Goal: Information Seeking & Learning: Learn about a topic

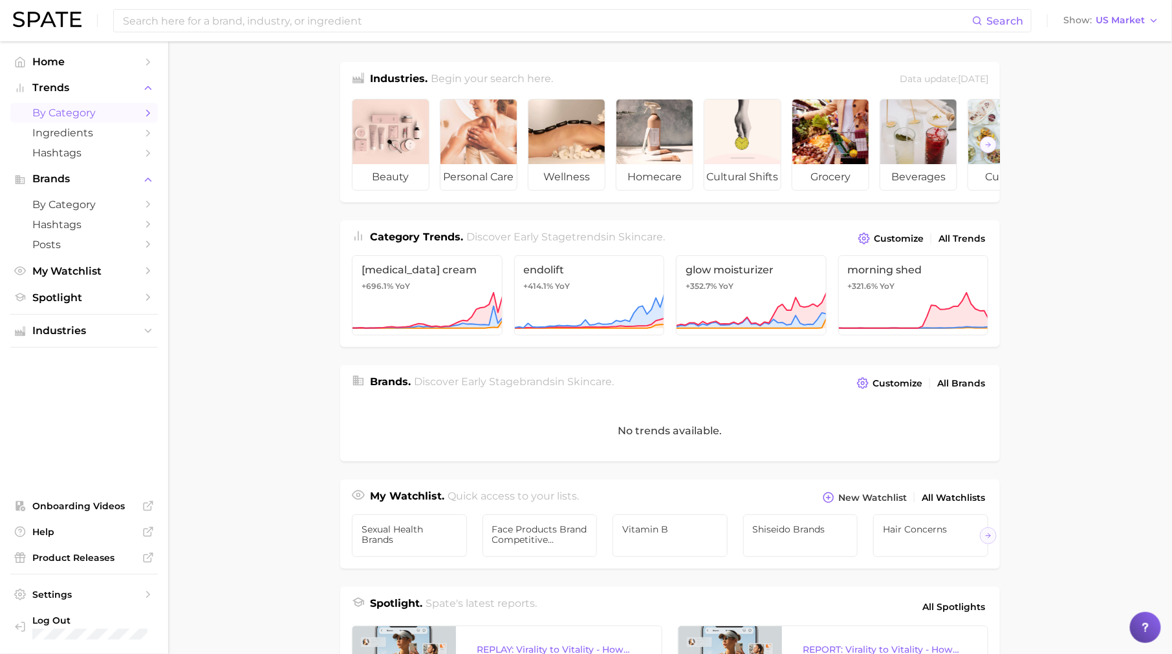
click at [114, 118] on span "by Category" at bounding box center [83, 113] width 103 height 12
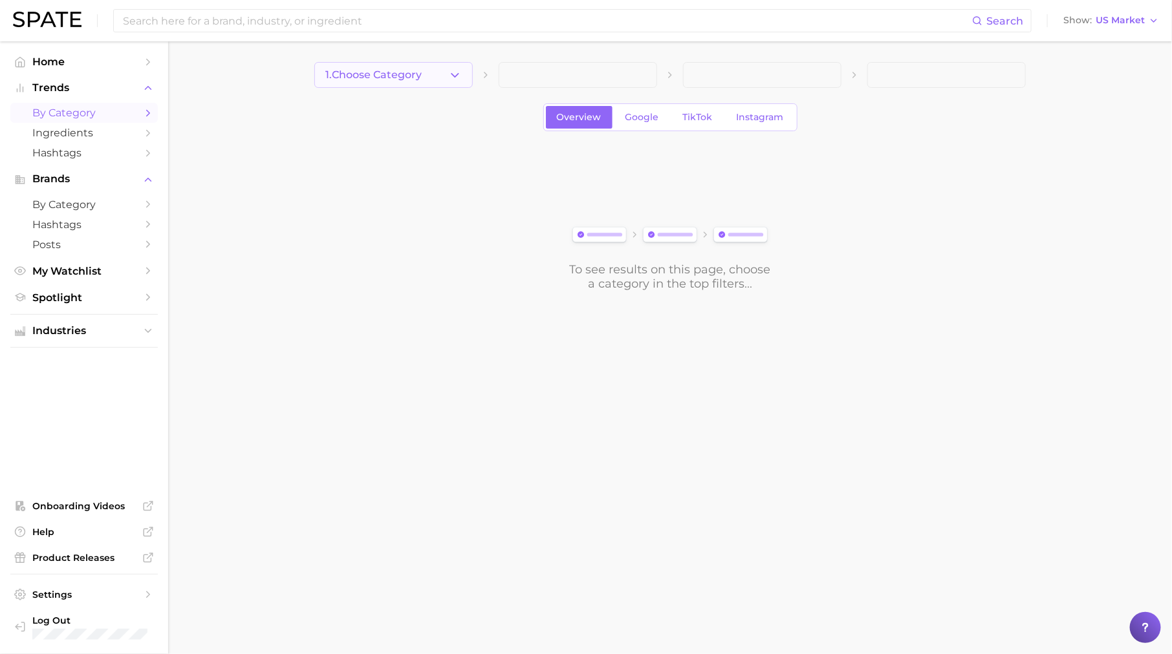
drag, startPoint x: 438, startPoint y: 83, endPoint x: 446, endPoint y: 74, distance: 11.9
click at [446, 74] on button "1. Choose Category" at bounding box center [393, 75] width 158 height 26
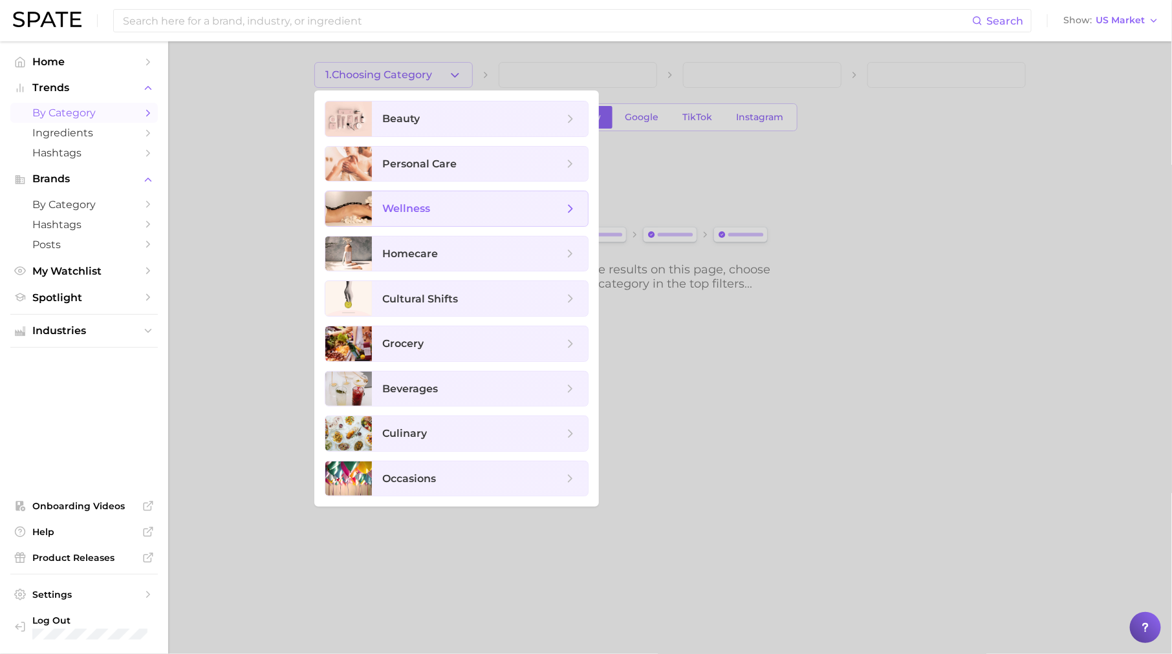
click at [442, 206] on span "wellness" at bounding box center [472, 209] width 181 height 14
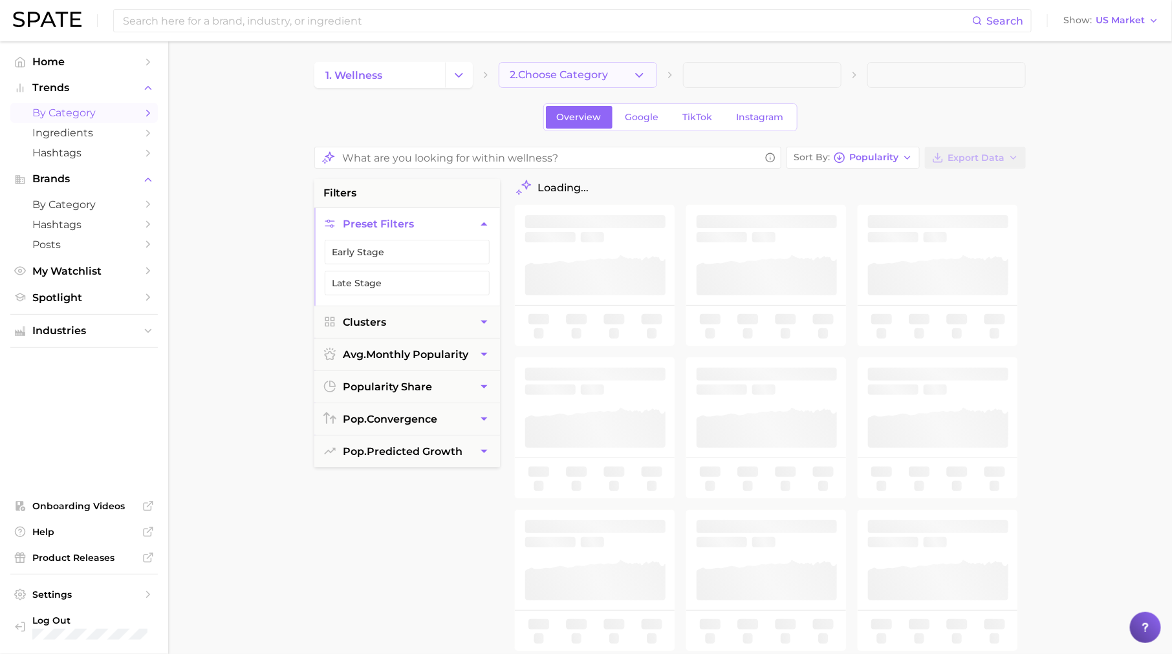
click at [528, 72] on span "2. Choose Category" at bounding box center [559, 75] width 98 height 12
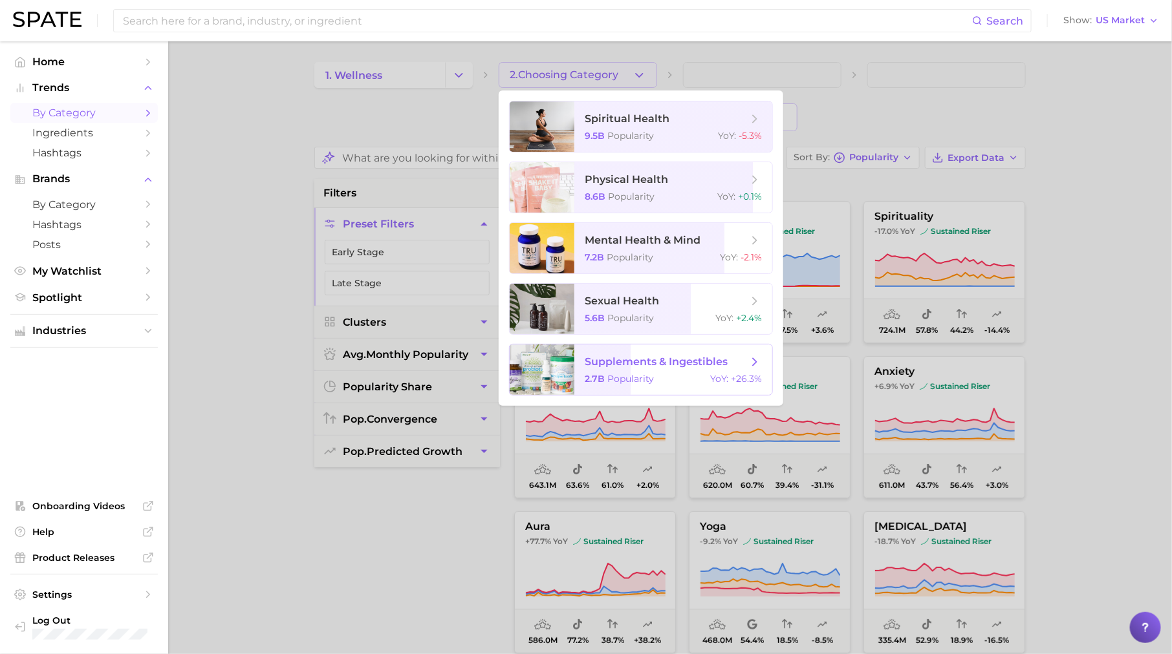
click at [650, 378] on span "Popularity" at bounding box center [630, 379] width 47 height 12
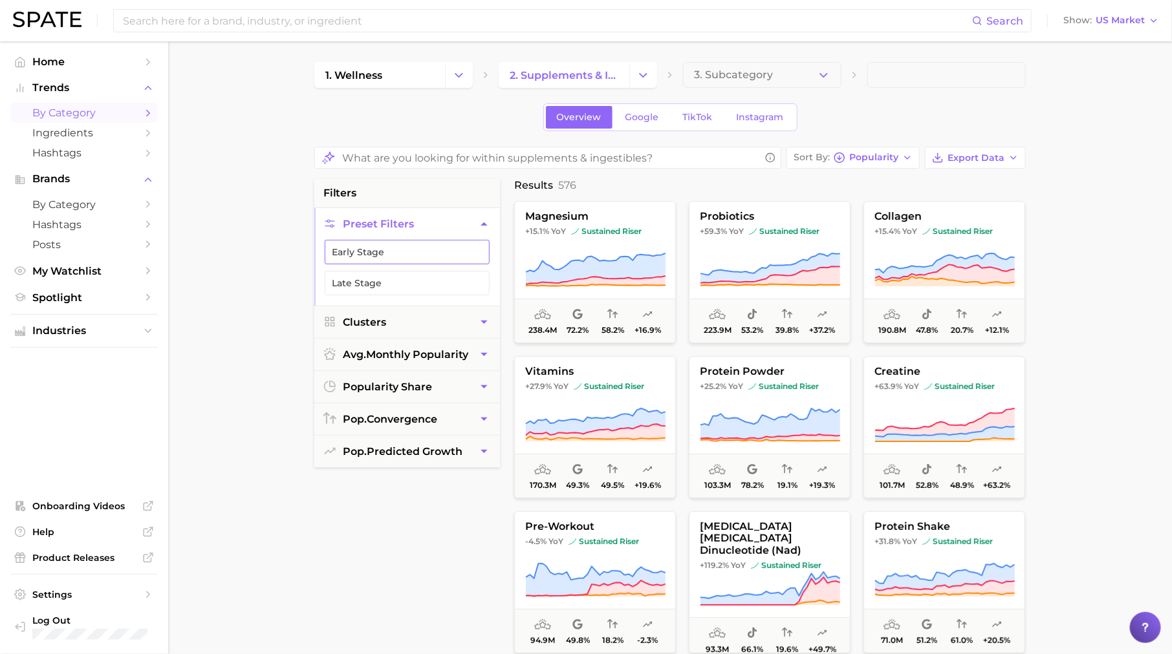
click at [465, 249] on button "Early Stage" at bounding box center [407, 252] width 165 height 25
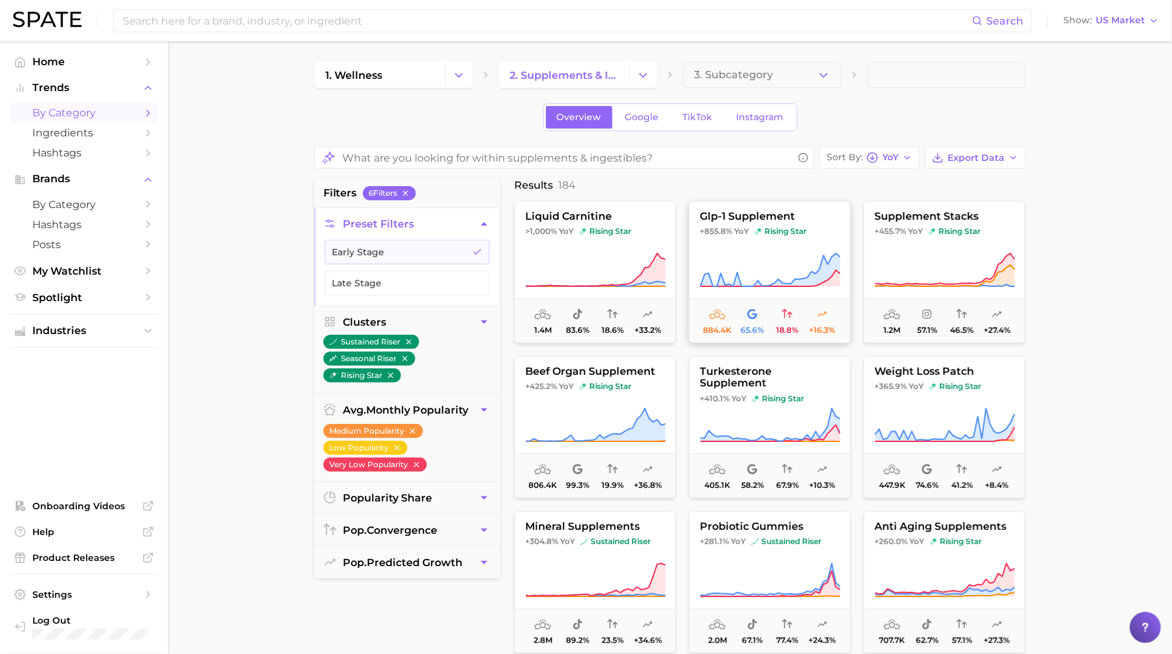
click at [767, 240] on button "glp-1 supplement +855.8% YoY rising star 884.4k 65.6% 18.8% +16.3%" at bounding box center [770, 272] width 162 height 142
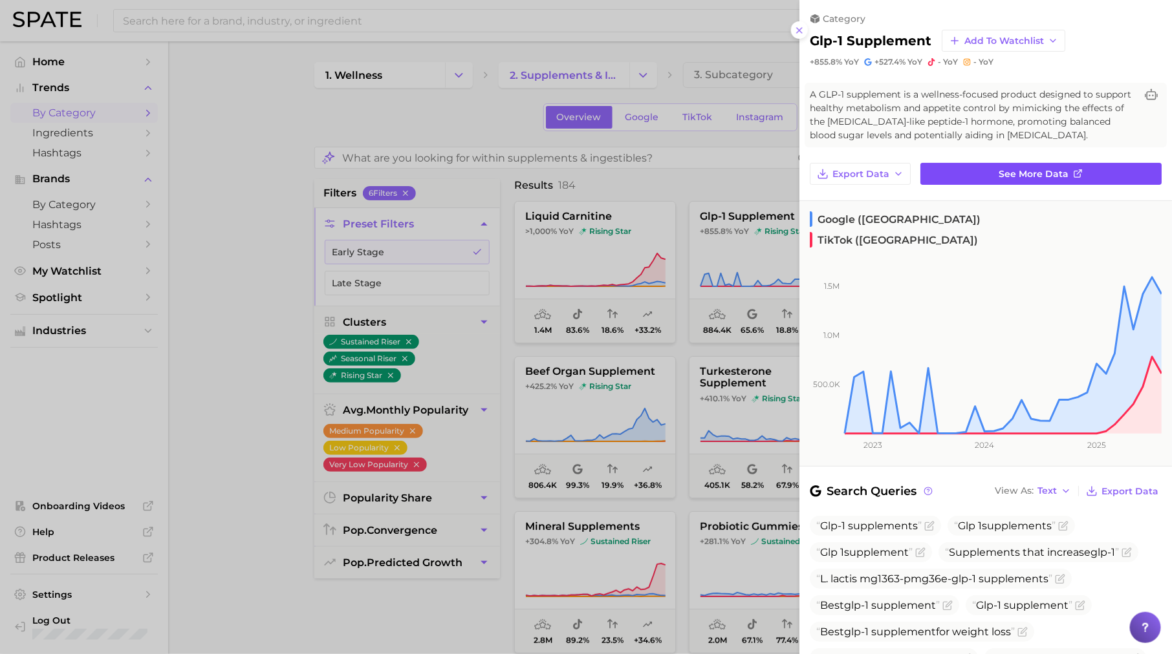
click at [927, 172] on link "See more data" at bounding box center [1040, 174] width 241 height 22
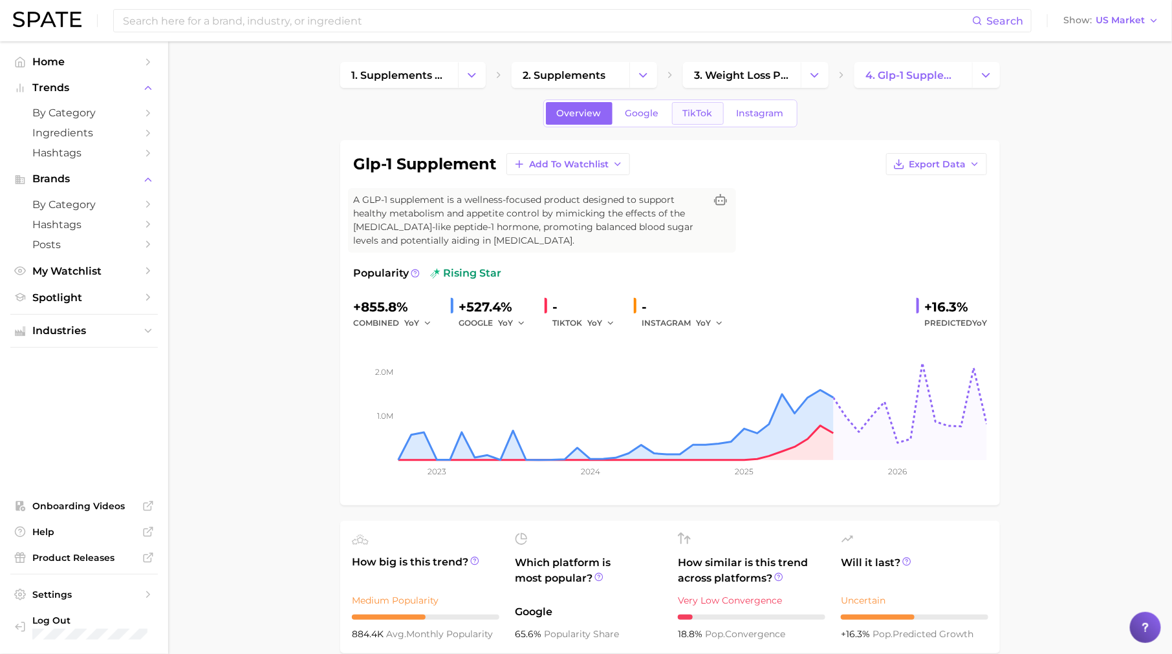
click at [705, 108] on span "TikTok" at bounding box center [698, 113] width 30 height 11
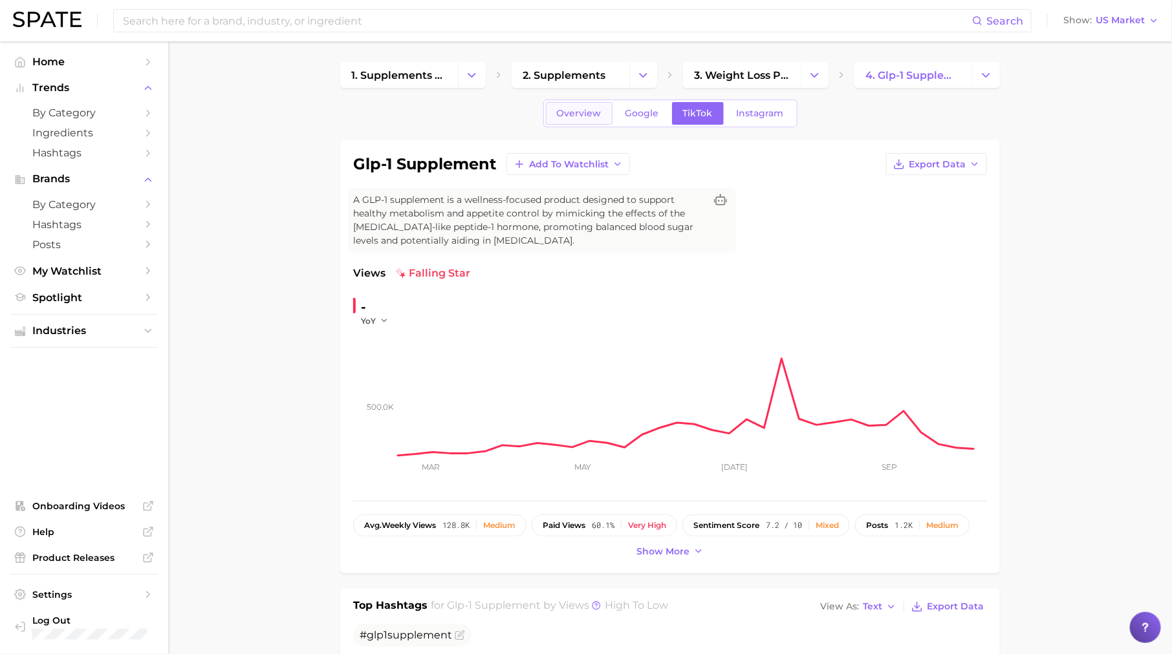
click at [581, 114] on span "Overview" at bounding box center [579, 113] width 45 height 11
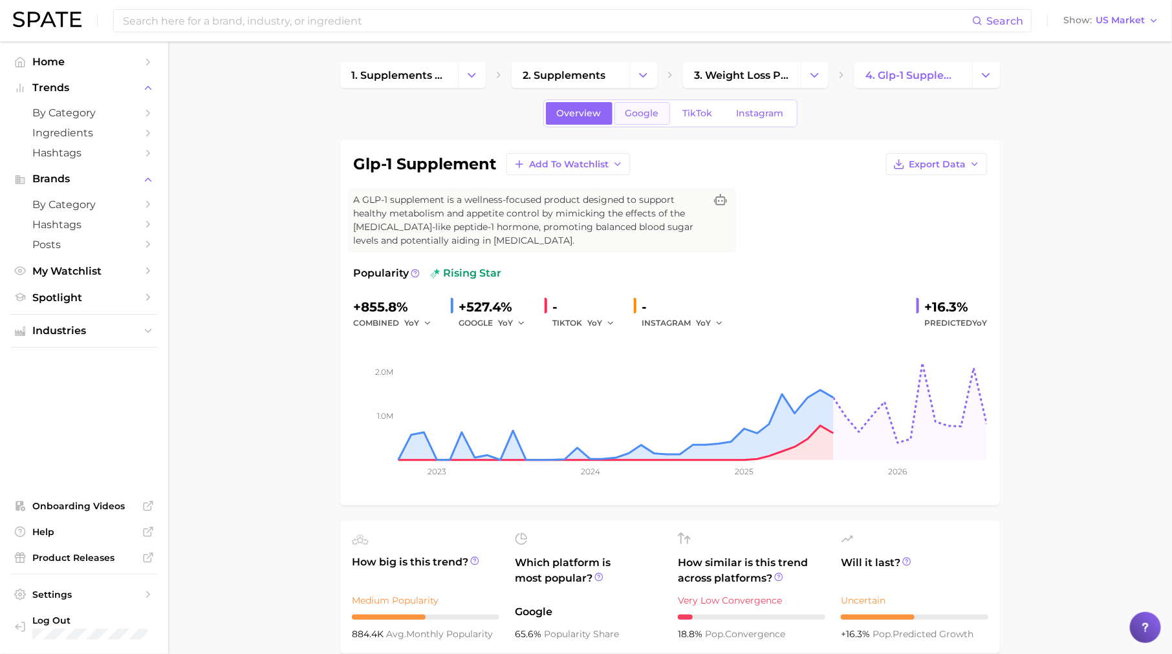
click at [641, 110] on span "Google" at bounding box center [642, 113] width 34 height 11
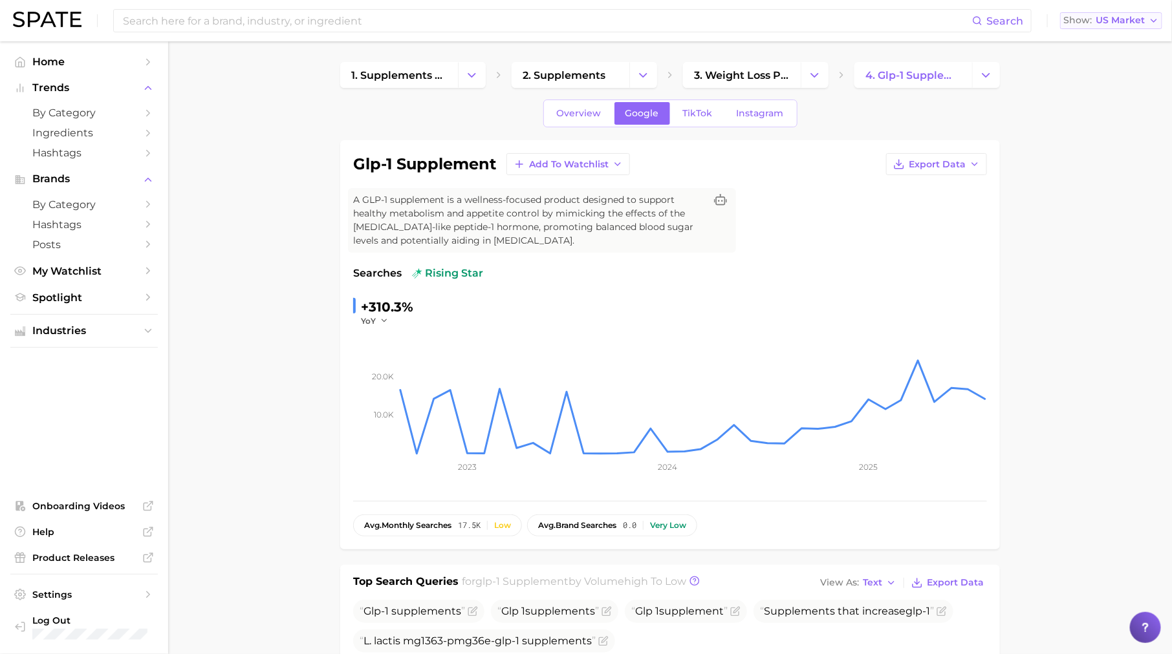
click at [1117, 17] on span "US Market" at bounding box center [1119, 20] width 49 height 7
click at [1094, 153] on span "Global" at bounding box center [1081, 158] width 30 height 11
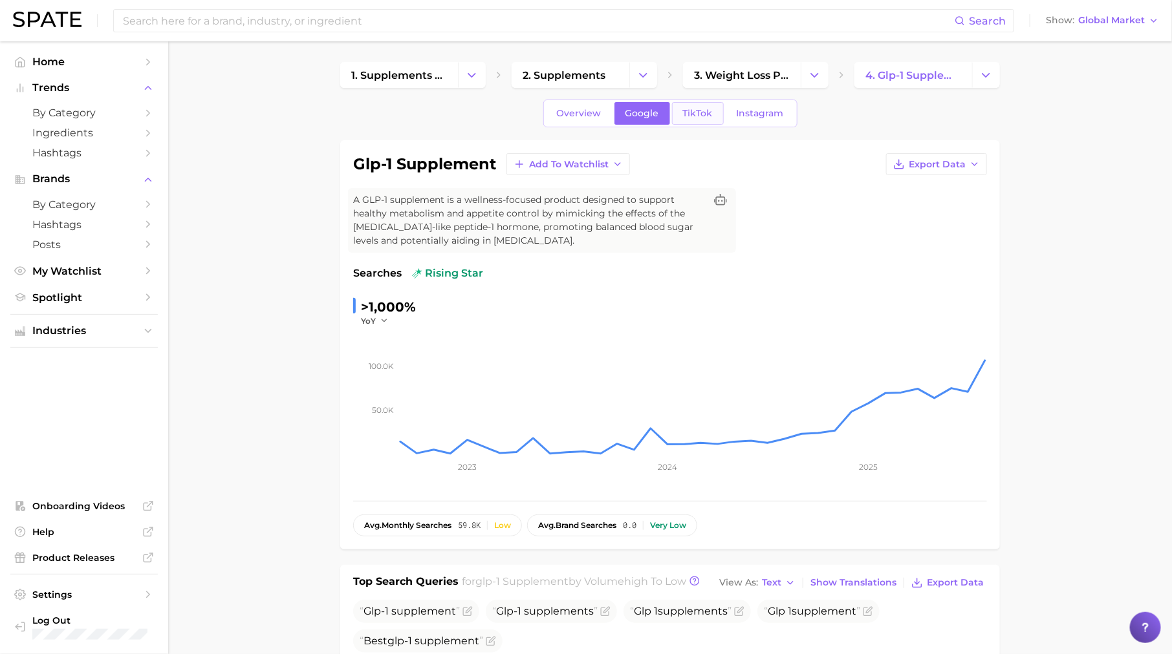
click at [709, 106] on link "TikTok" at bounding box center [698, 113] width 52 height 23
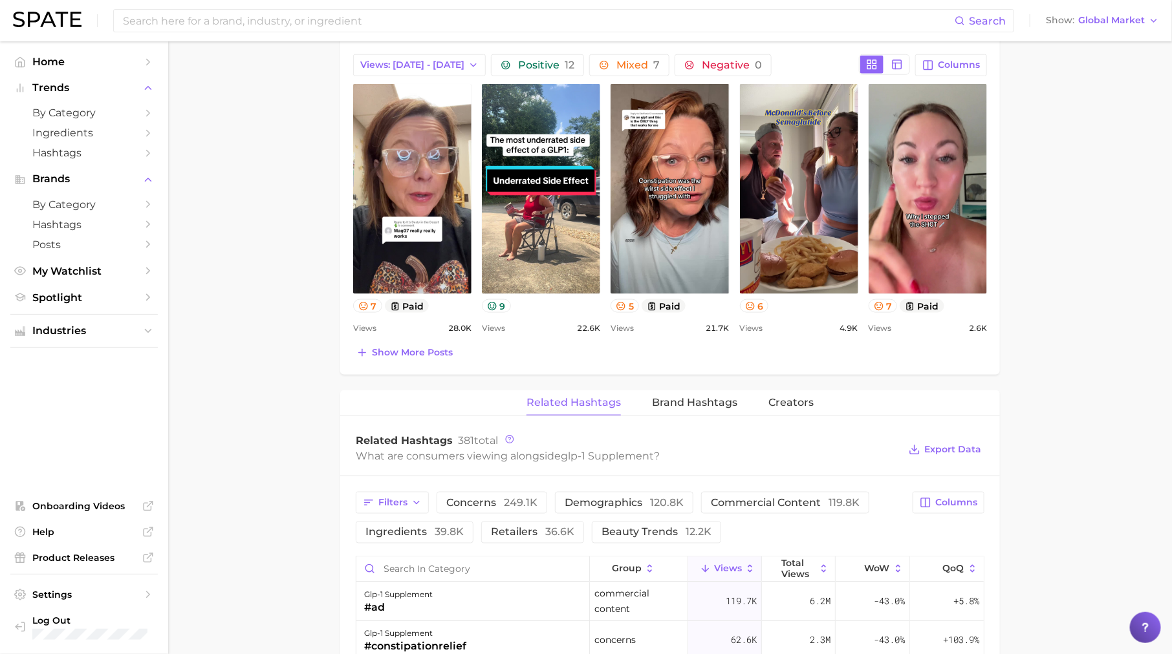
scroll to position [680, 0]
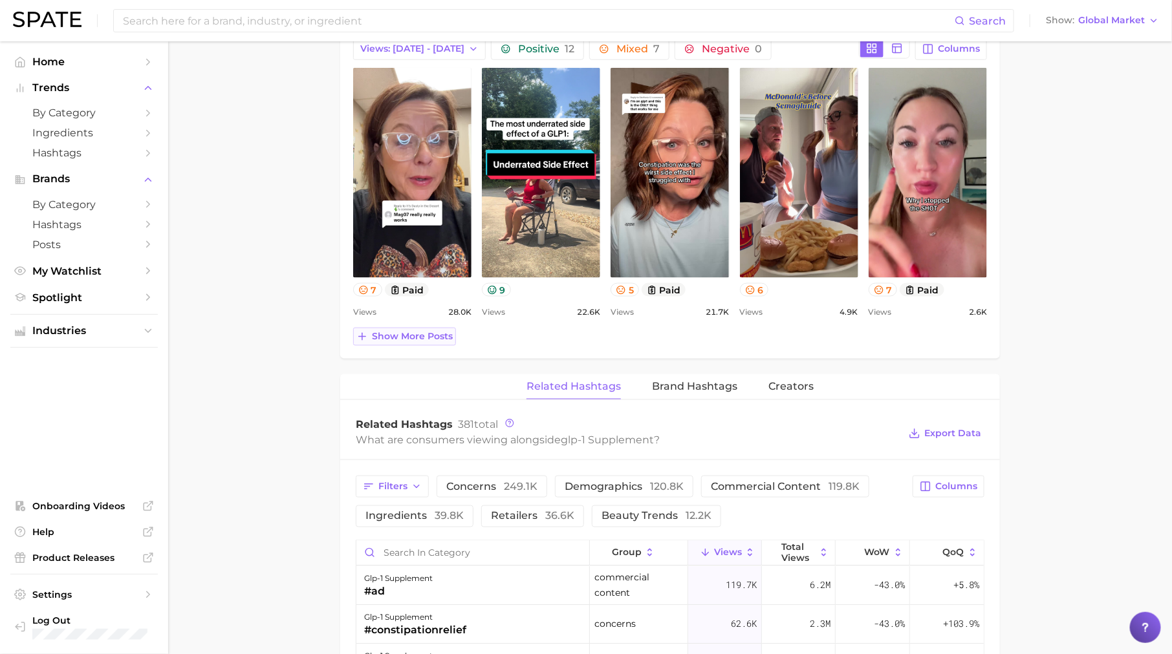
click at [399, 341] on button "Show more posts" at bounding box center [404, 337] width 103 height 18
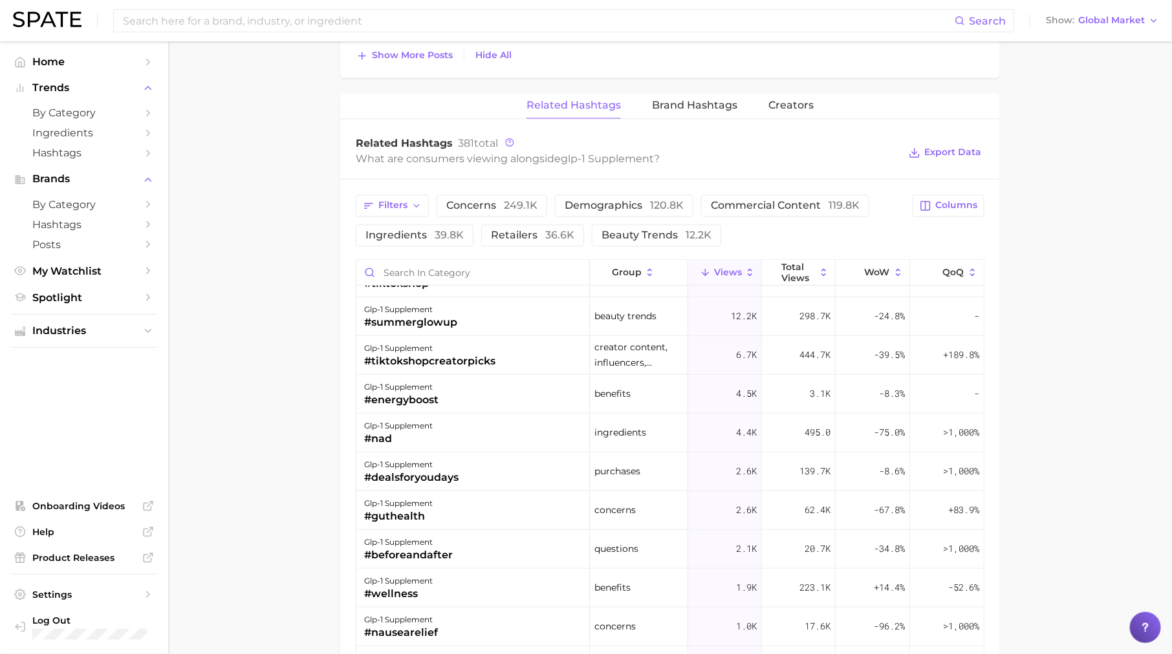
scroll to position [411, 0]
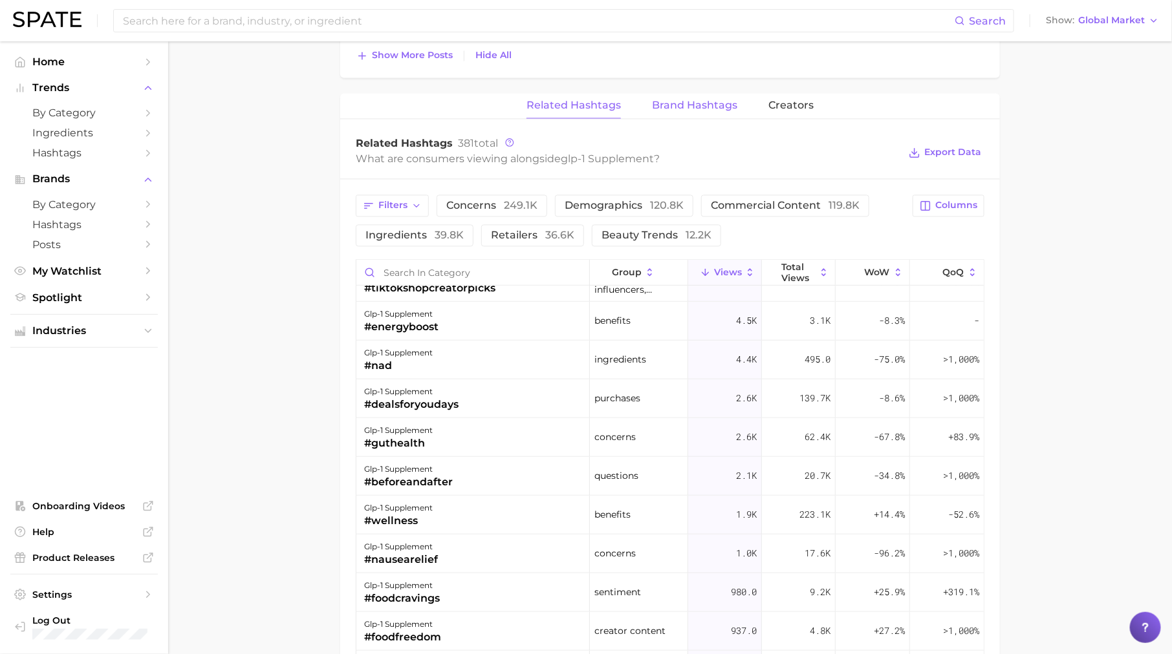
click at [724, 103] on span "Brand Hashtags" at bounding box center [694, 106] width 85 height 12
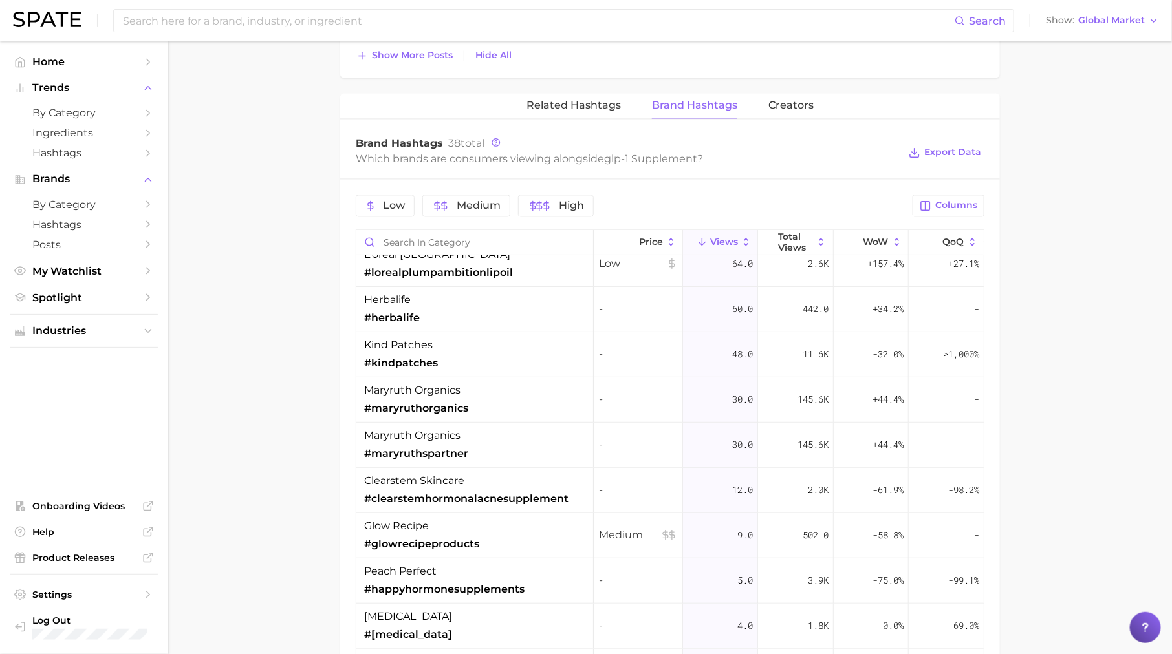
scroll to position [250, 0]
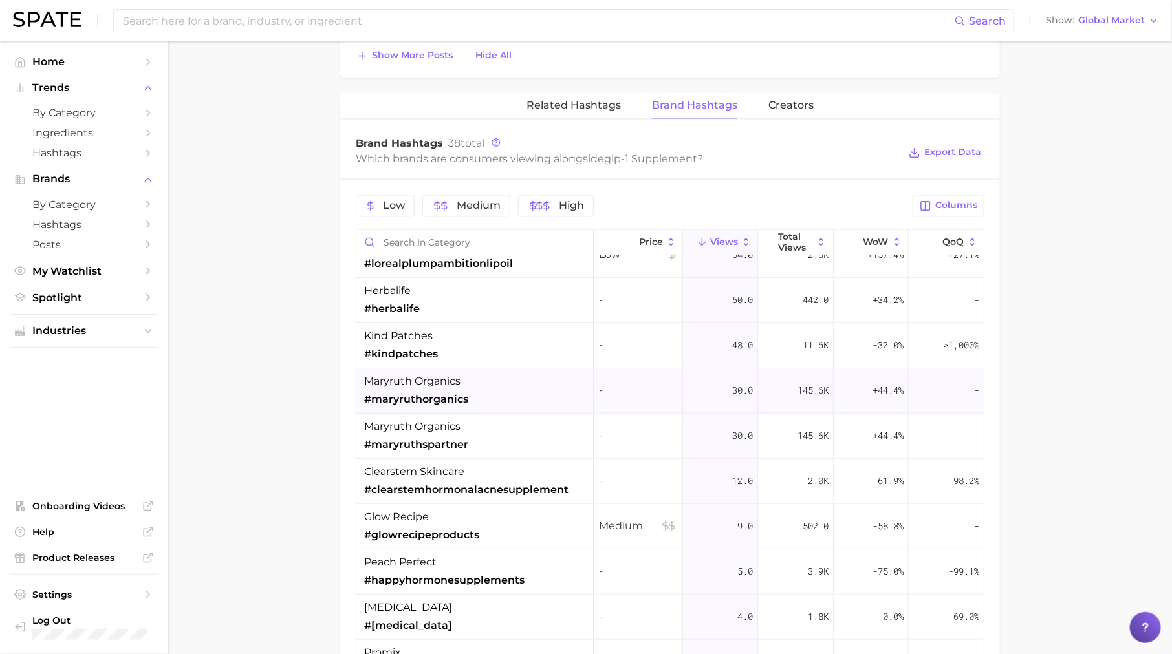
click at [450, 392] on span "#maryruthorganics" at bounding box center [416, 400] width 104 height 16
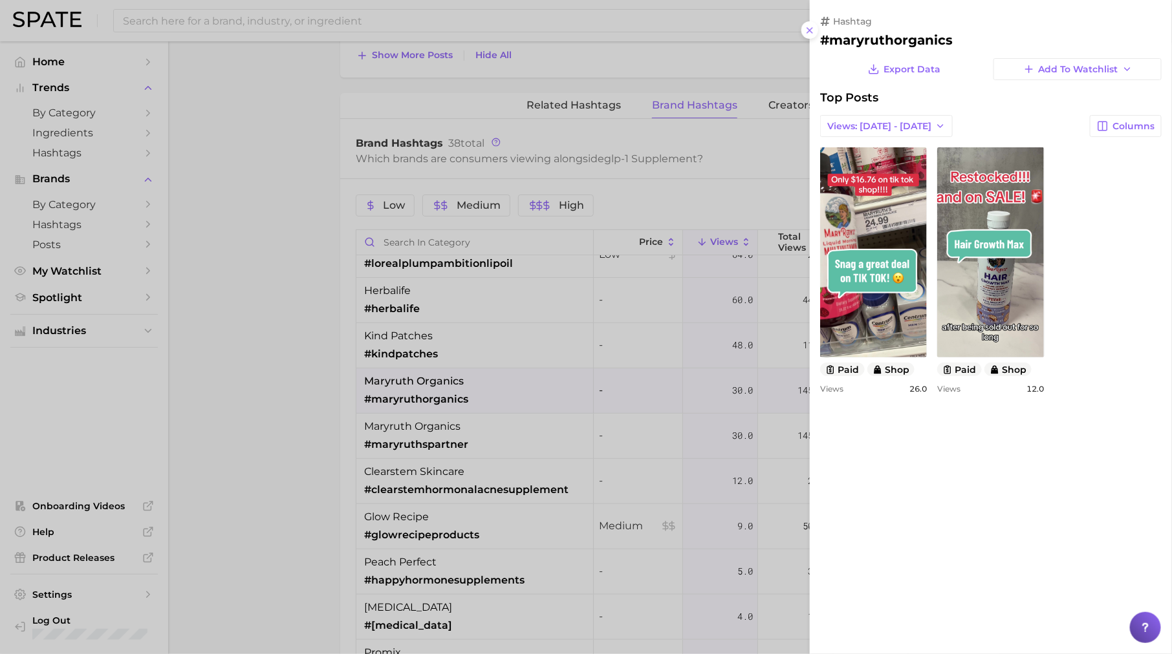
scroll to position [0, 0]
click at [506, 411] on div at bounding box center [586, 327] width 1172 height 654
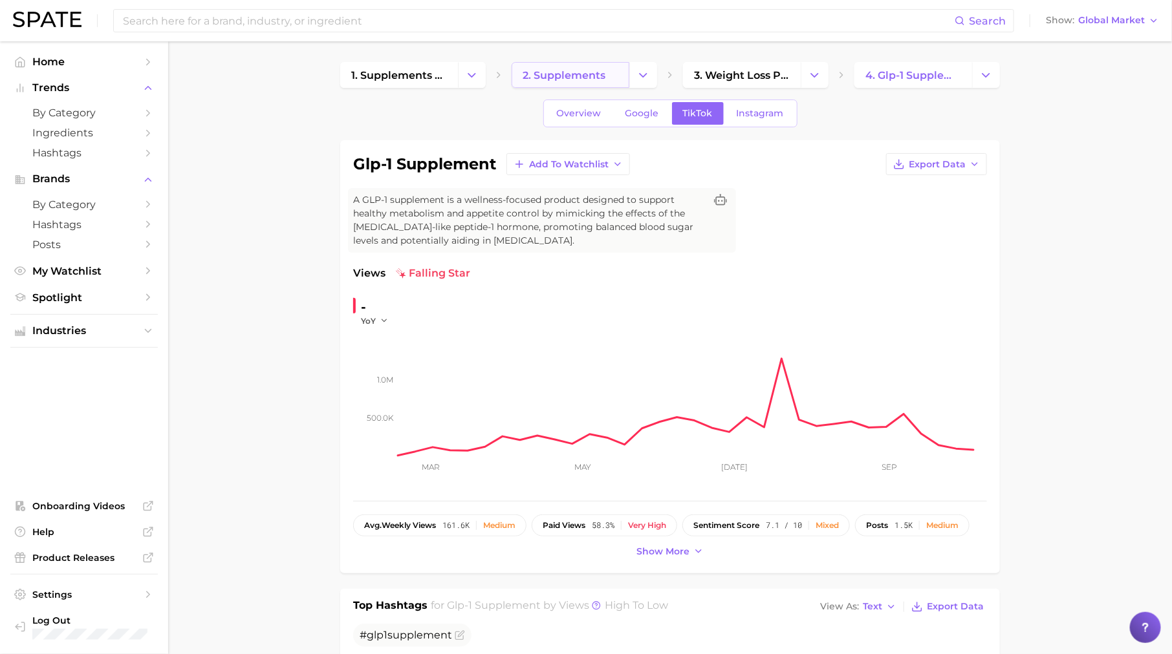
click at [589, 76] on span "2. supplements" at bounding box center [564, 75] width 83 height 12
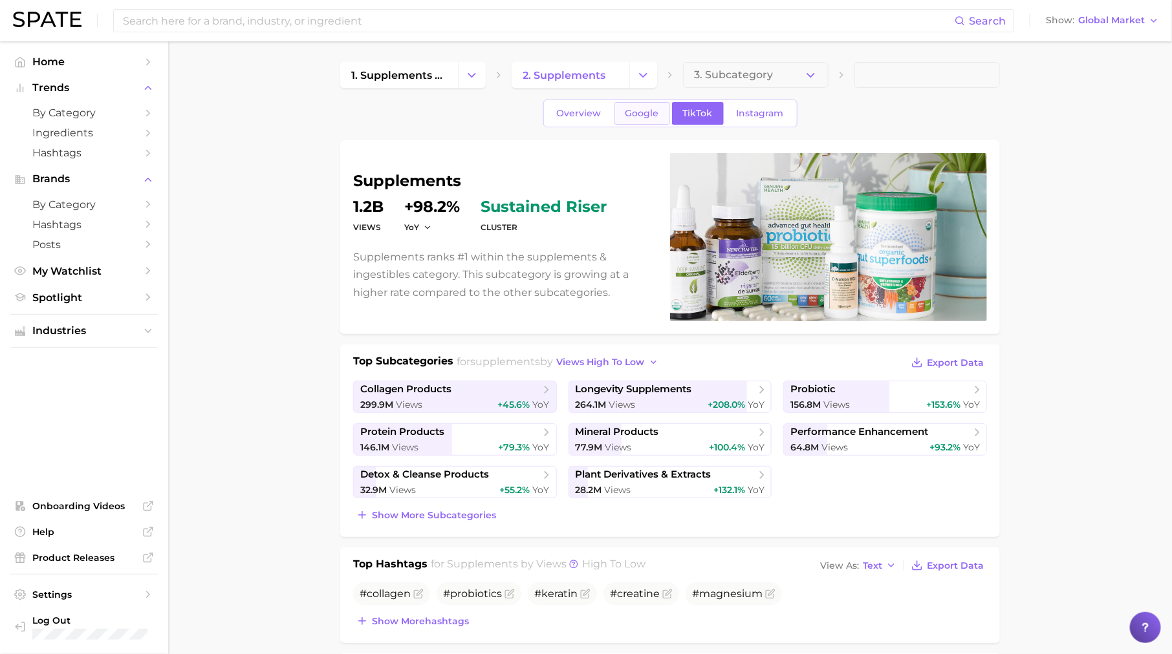
click at [651, 108] on span "Google" at bounding box center [642, 113] width 34 height 11
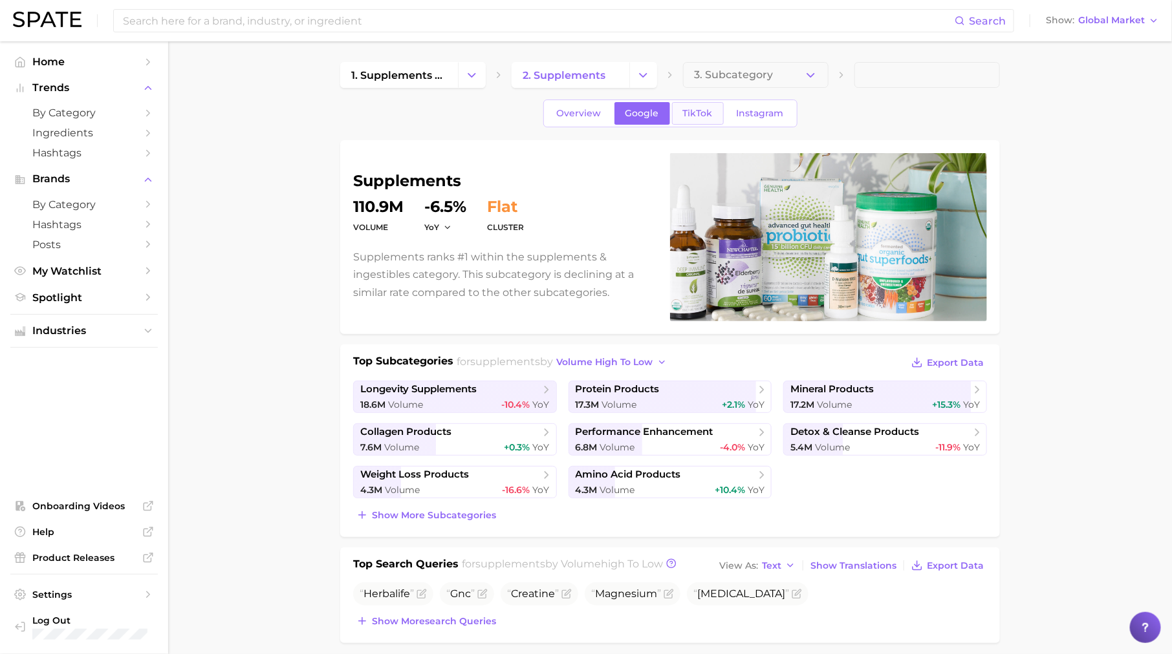
click at [705, 122] on link "TikTok" at bounding box center [698, 113] width 52 height 23
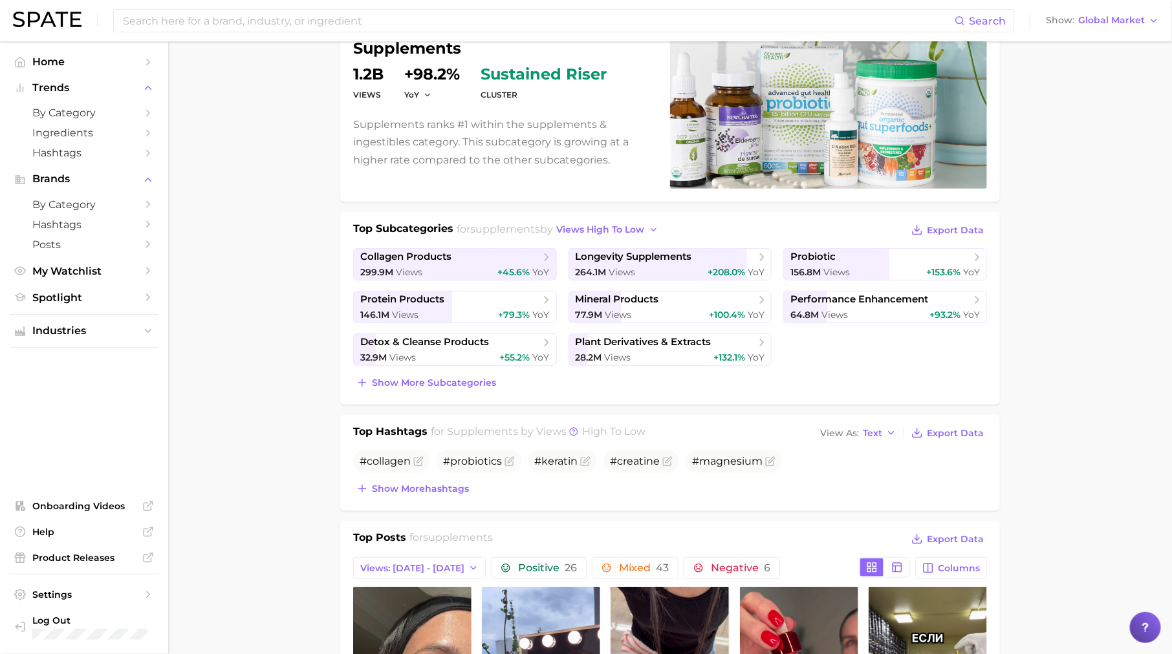
scroll to position [176, 0]
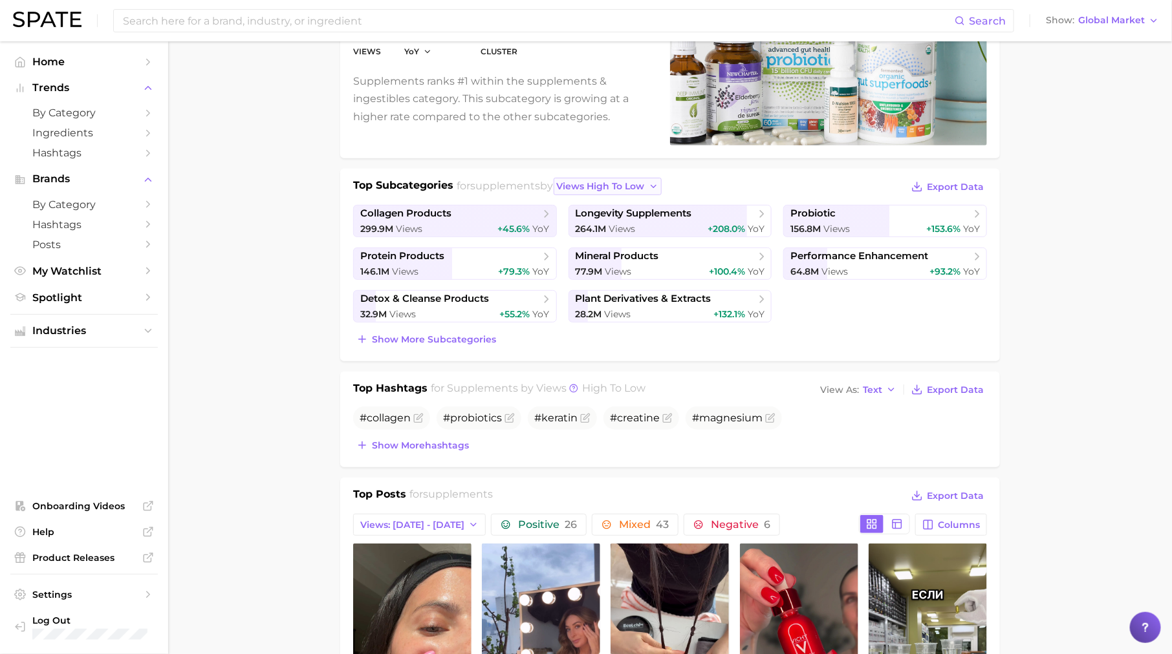
click at [645, 186] on span "views high to low" at bounding box center [601, 186] width 88 height 11
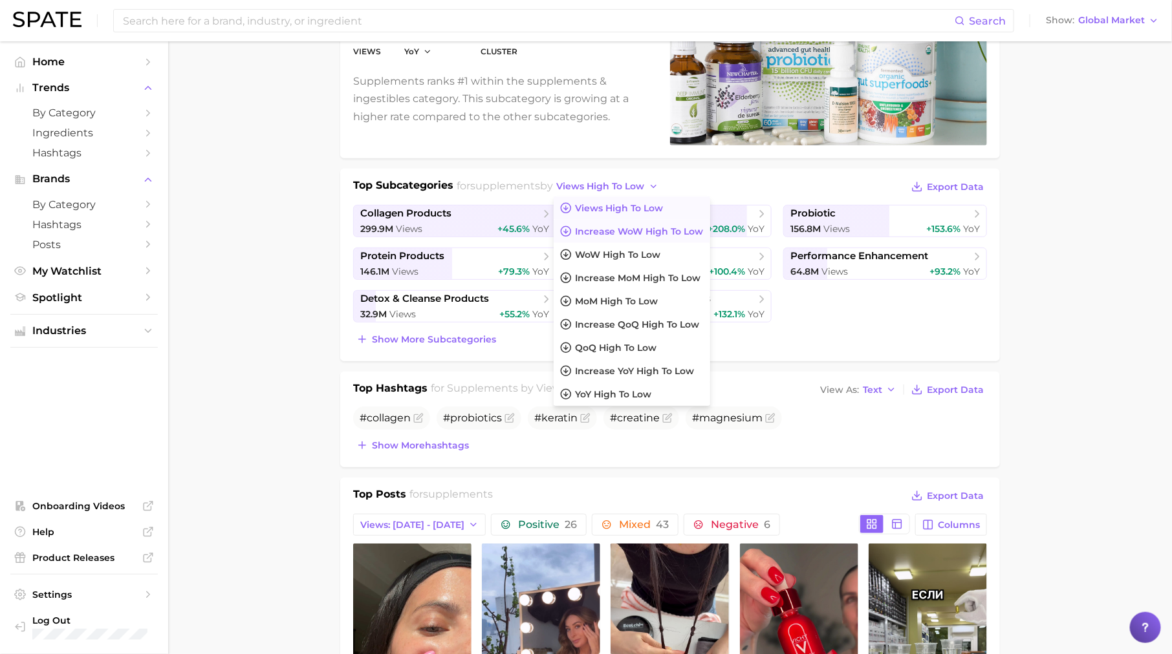
click at [634, 229] on span "Increase WoW high to low" at bounding box center [640, 231] width 128 height 11
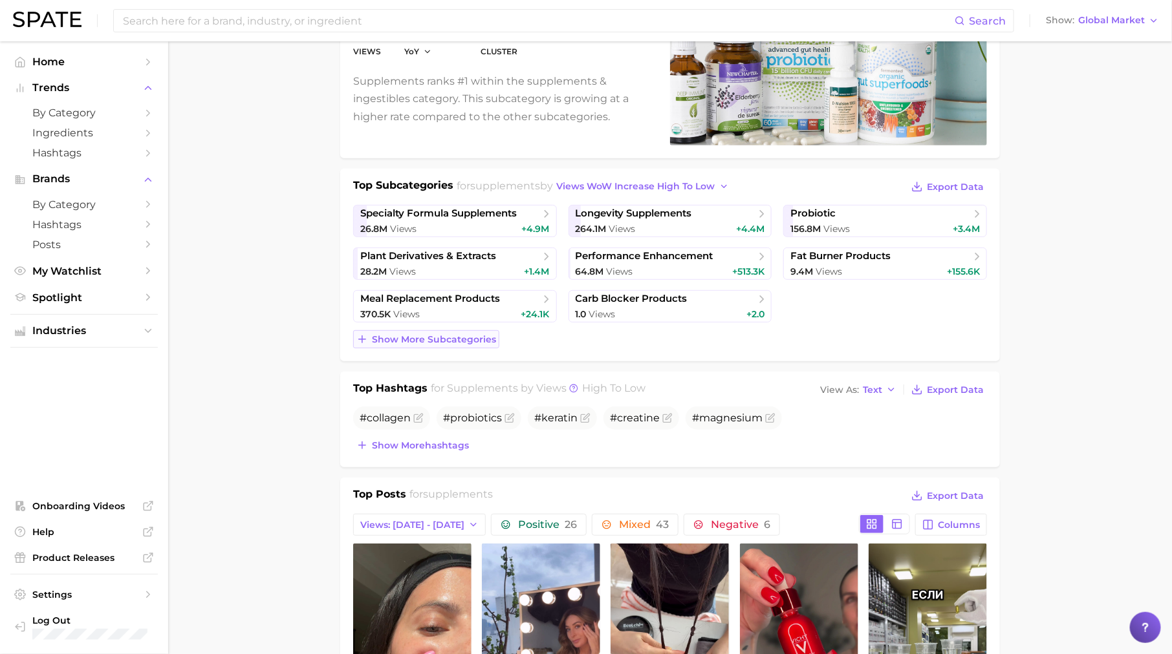
click at [406, 341] on span "Show more subcategories" at bounding box center [434, 339] width 124 height 11
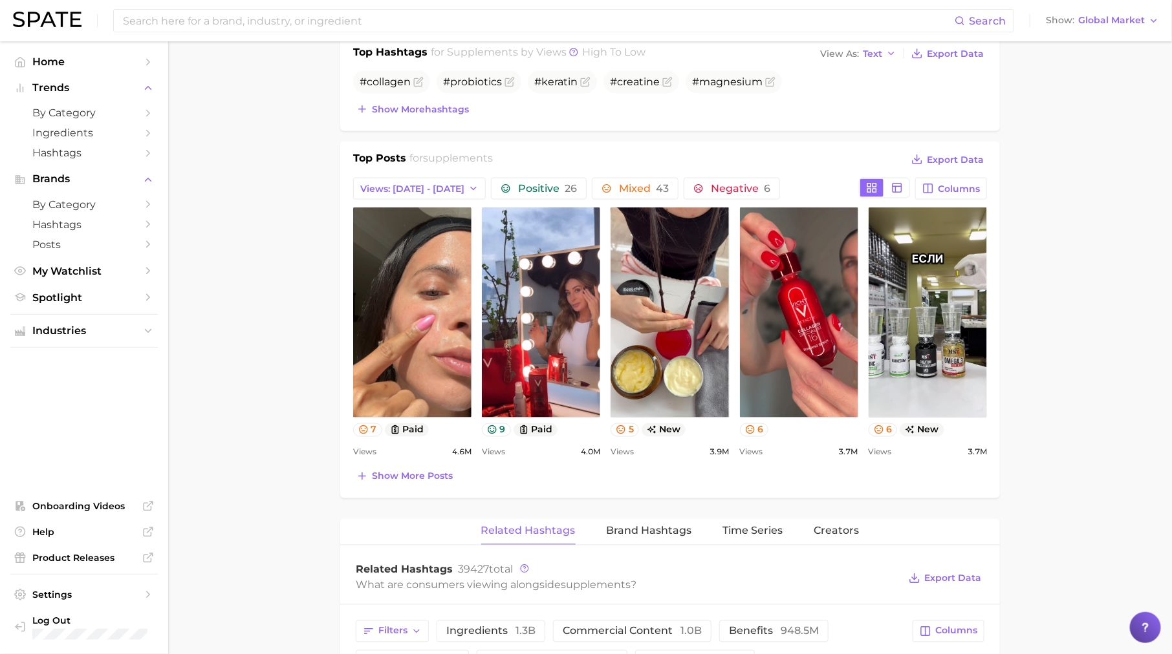
scroll to position [819, 0]
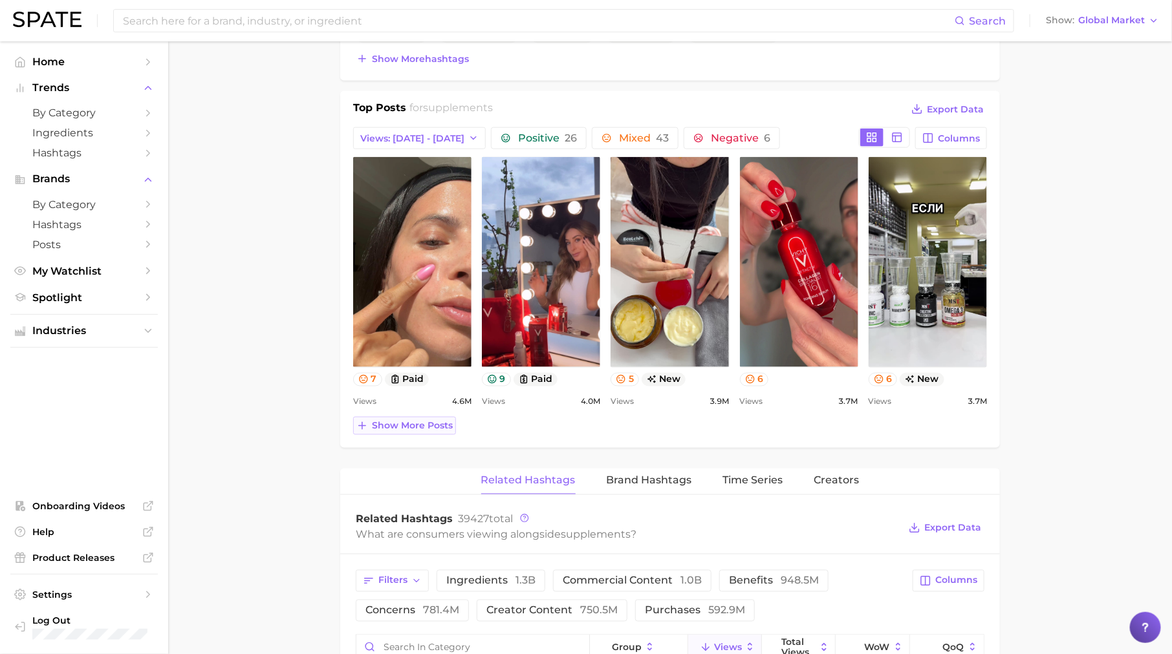
click at [405, 423] on span "Show more posts" at bounding box center [412, 426] width 81 height 11
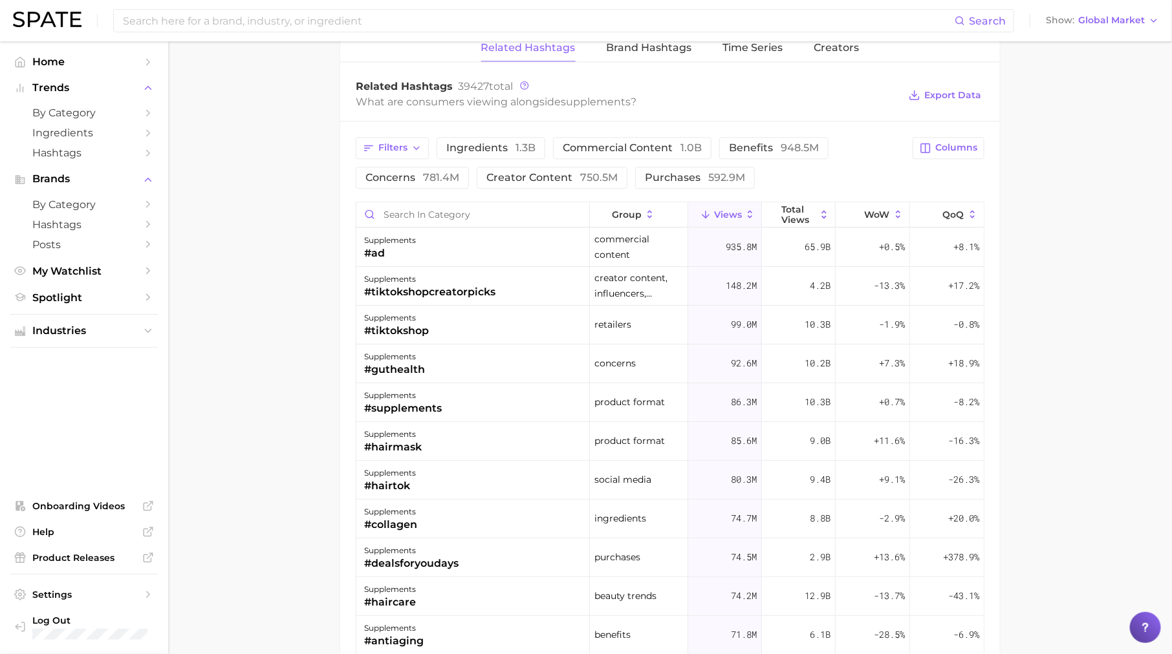
scroll to position [1524, 0]
click at [476, 368] on div "supplements #guthealth" at bounding box center [472, 363] width 233 height 39
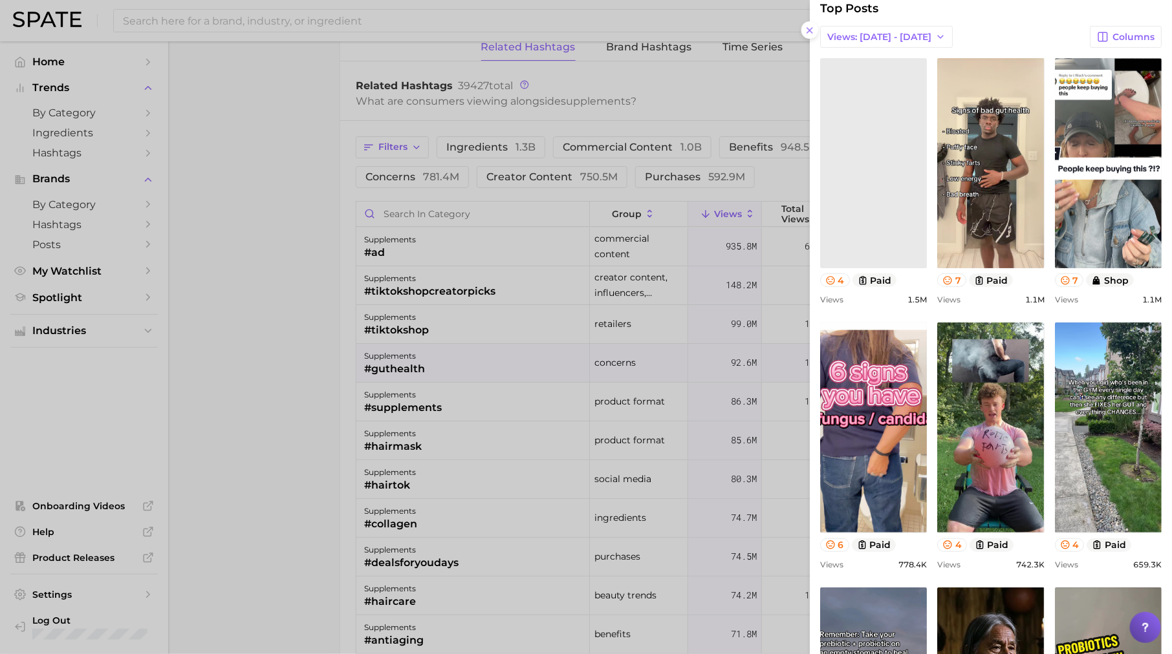
scroll to position [0, 0]
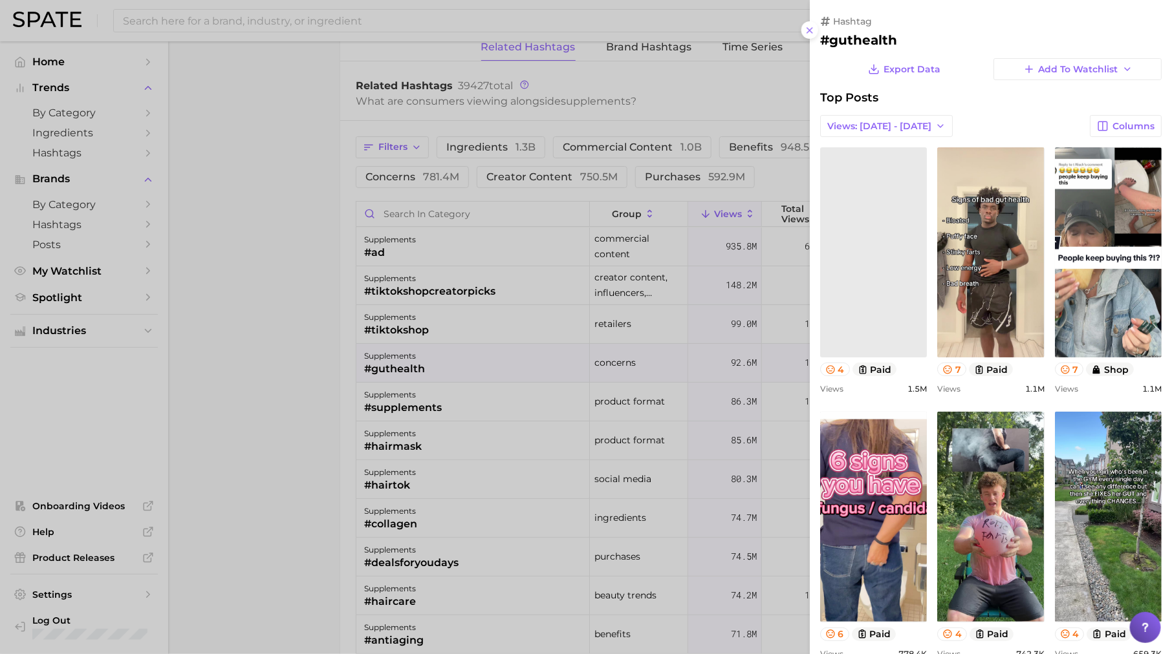
click at [604, 290] on div at bounding box center [586, 327] width 1172 height 654
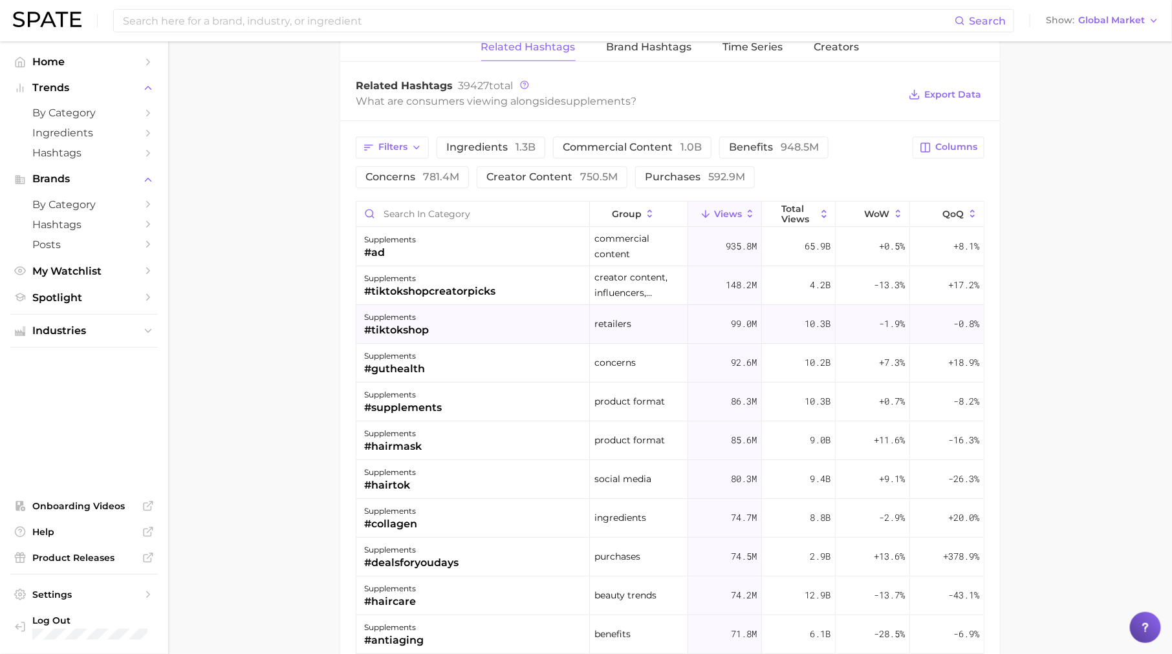
click at [440, 309] on div "supplements #tiktokshop" at bounding box center [472, 324] width 233 height 39
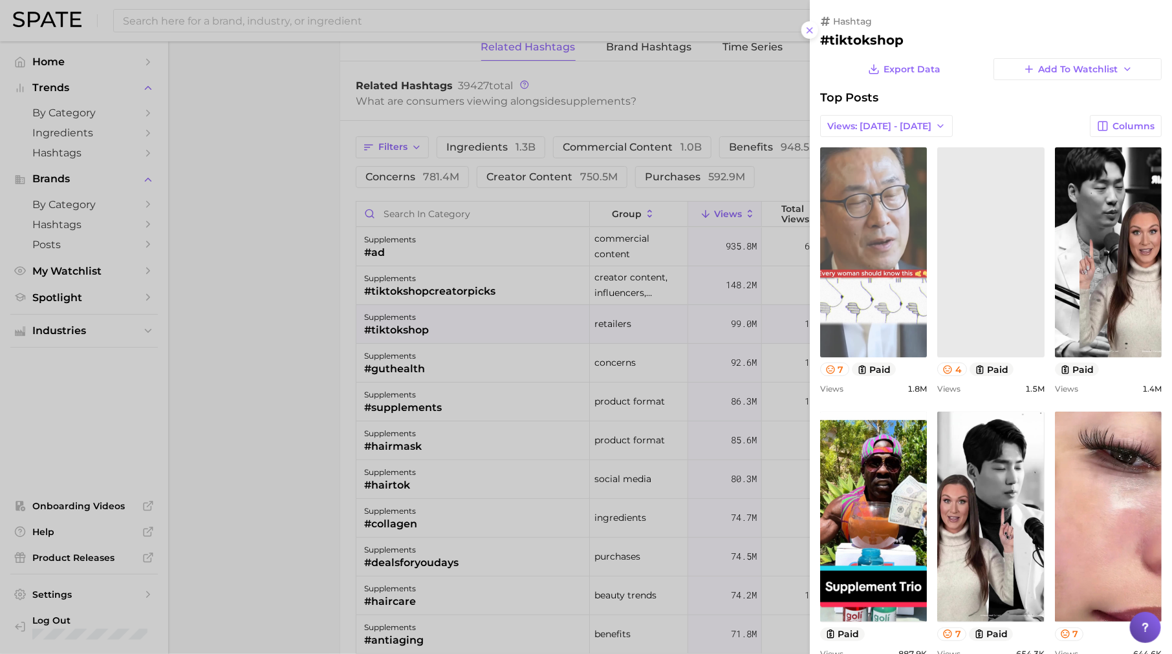
click at [876, 257] on link "view post on TikTok" at bounding box center [873, 252] width 107 height 210
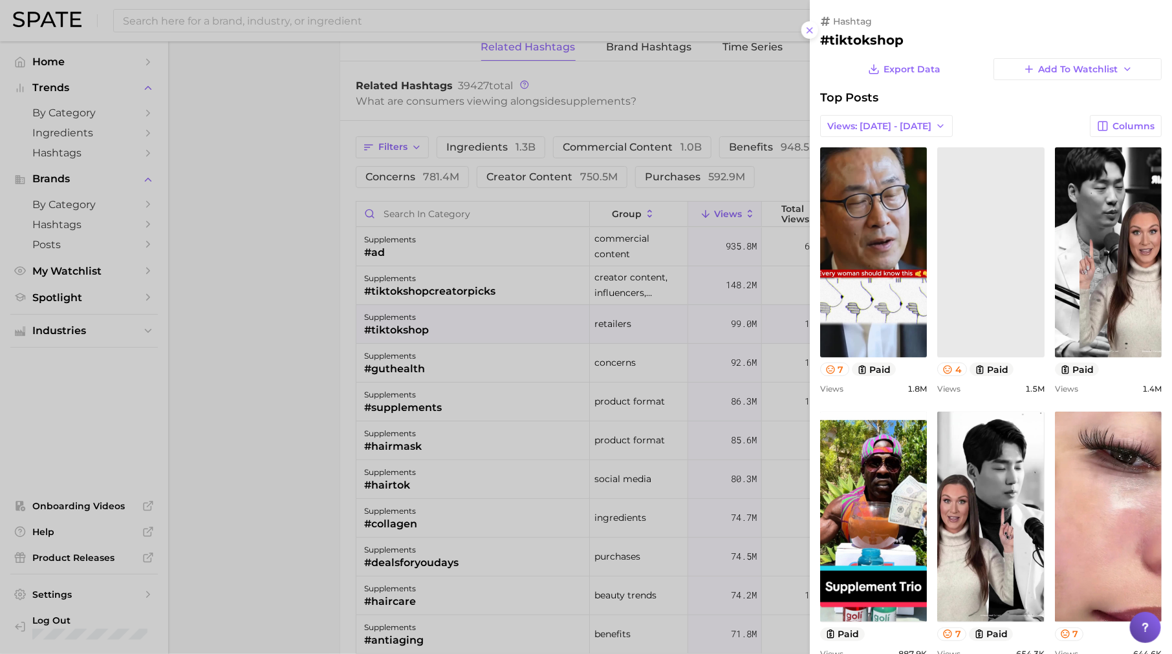
click at [452, 407] on div at bounding box center [586, 327] width 1172 height 654
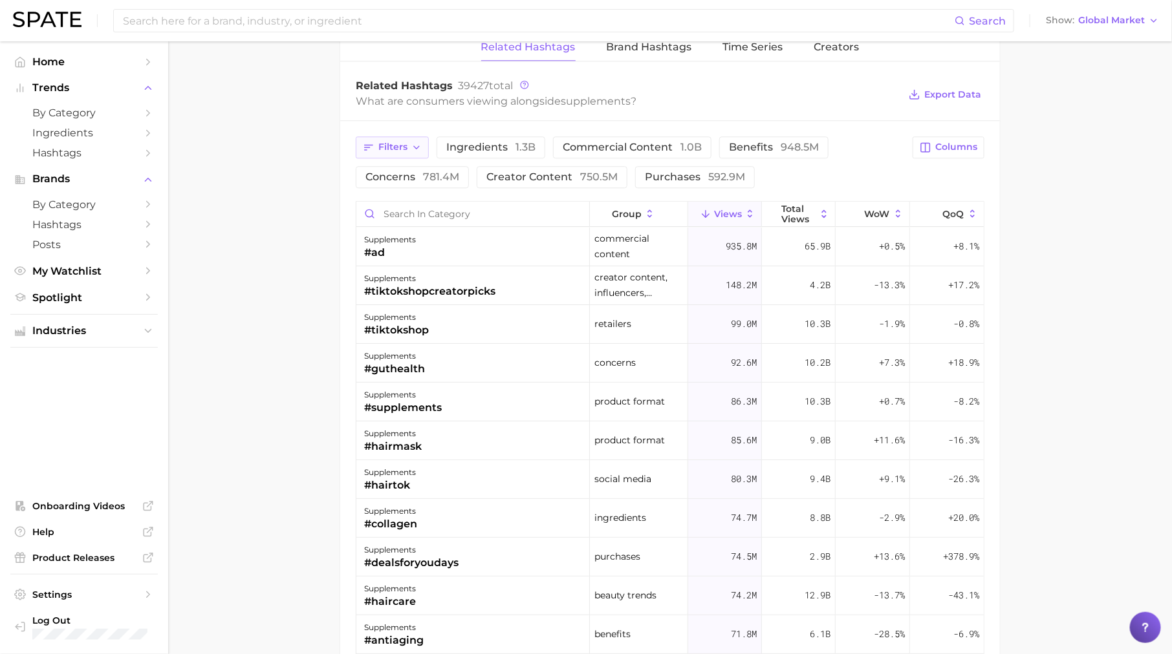
click at [390, 145] on span "Filters" at bounding box center [392, 147] width 29 height 11
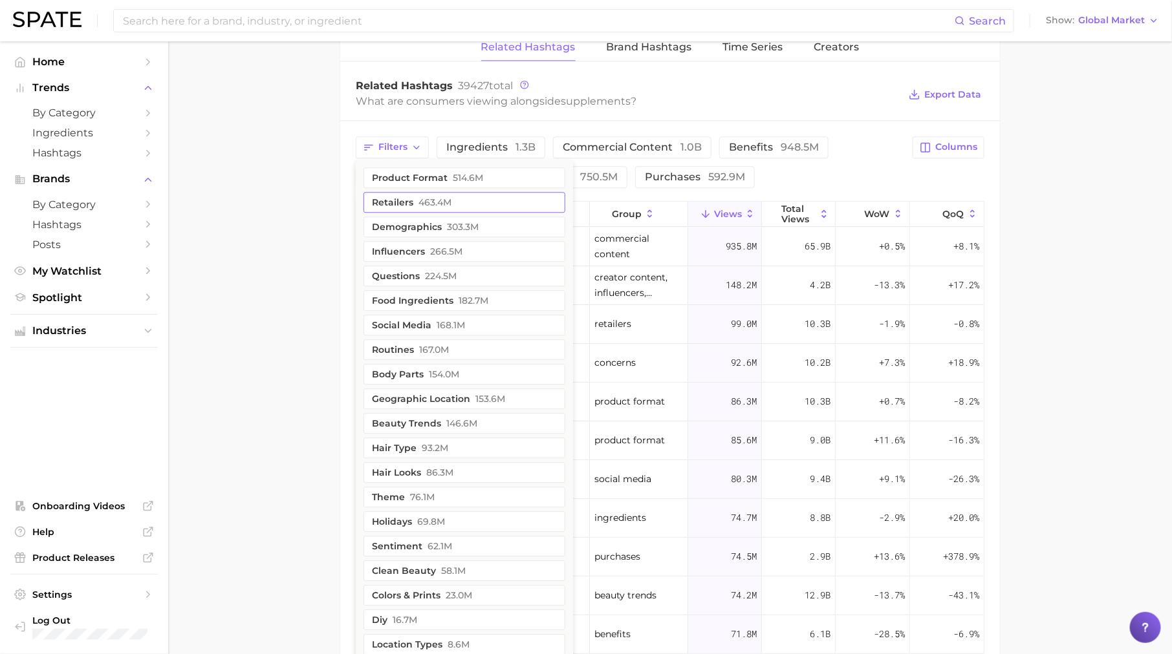
click at [434, 197] on span "463.4m" at bounding box center [434, 202] width 33 height 10
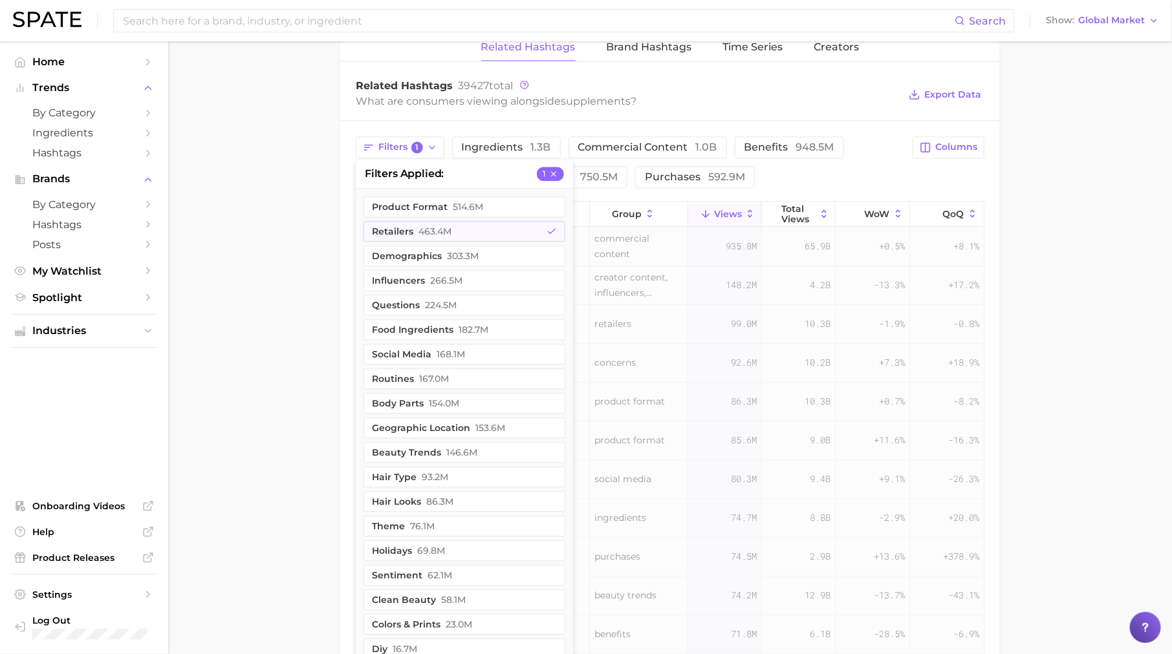
drag, startPoint x: 262, startPoint y: 257, endPoint x: 288, endPoint y: 255, distance: 25.9
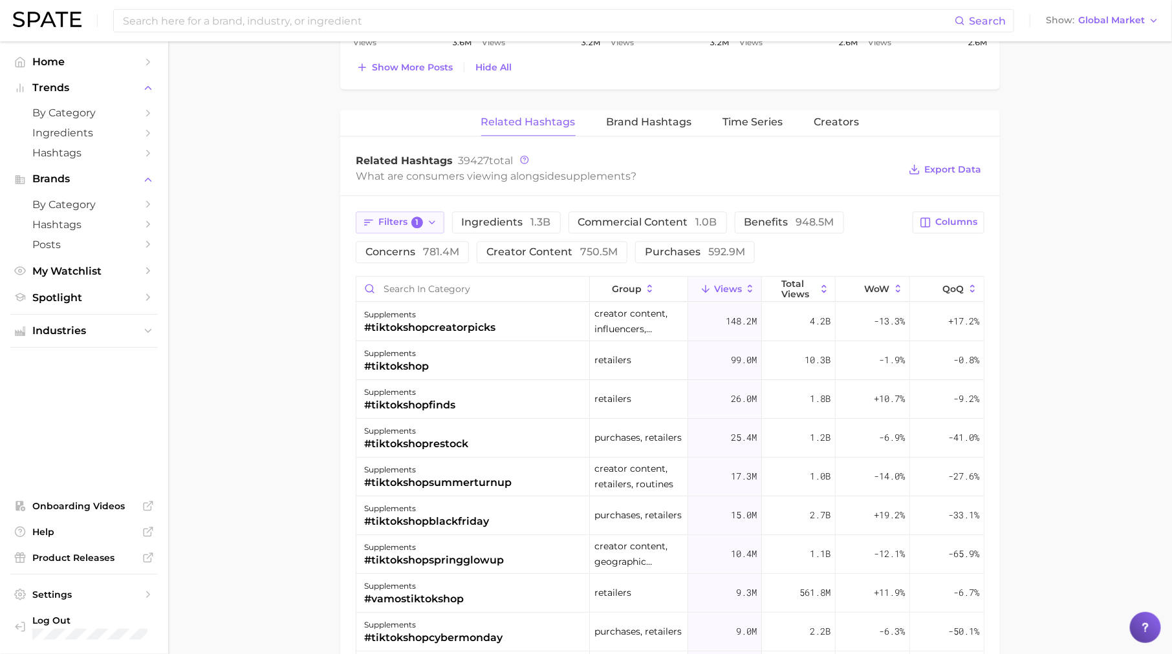
scroll to position [1579, 0]
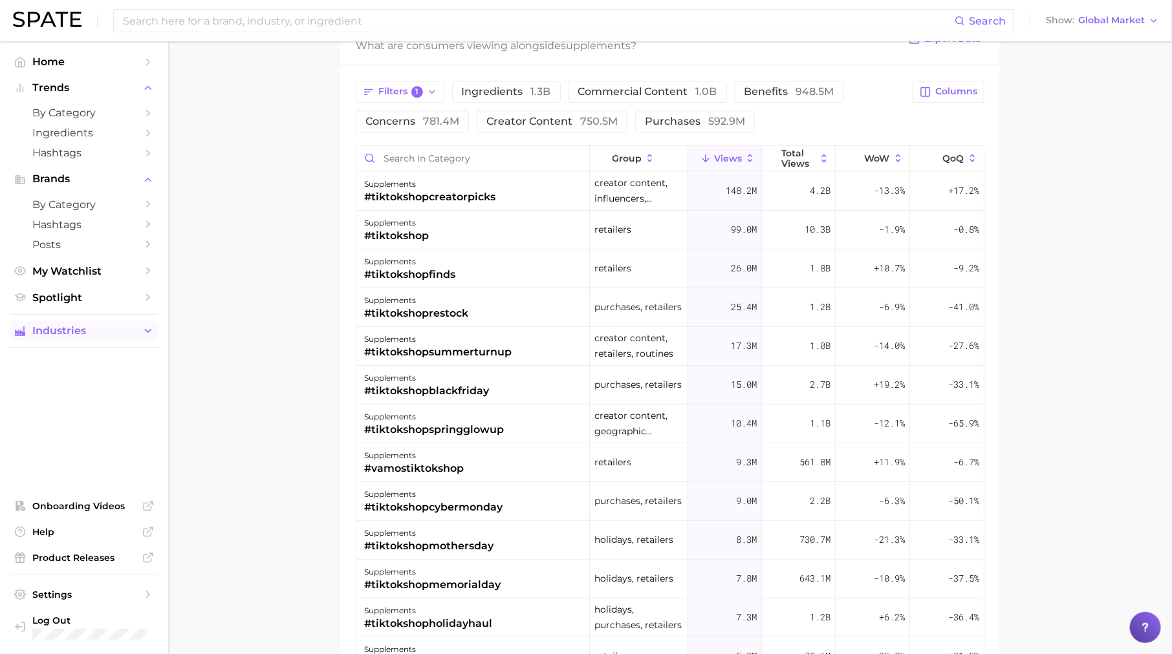
click at [138, 340] on button "Industries" at bounding box center [83, 330] width 147 height 19
click at [1109, 21] on span "Global Market" at bounding box center [1111, 20] width 67 height 7
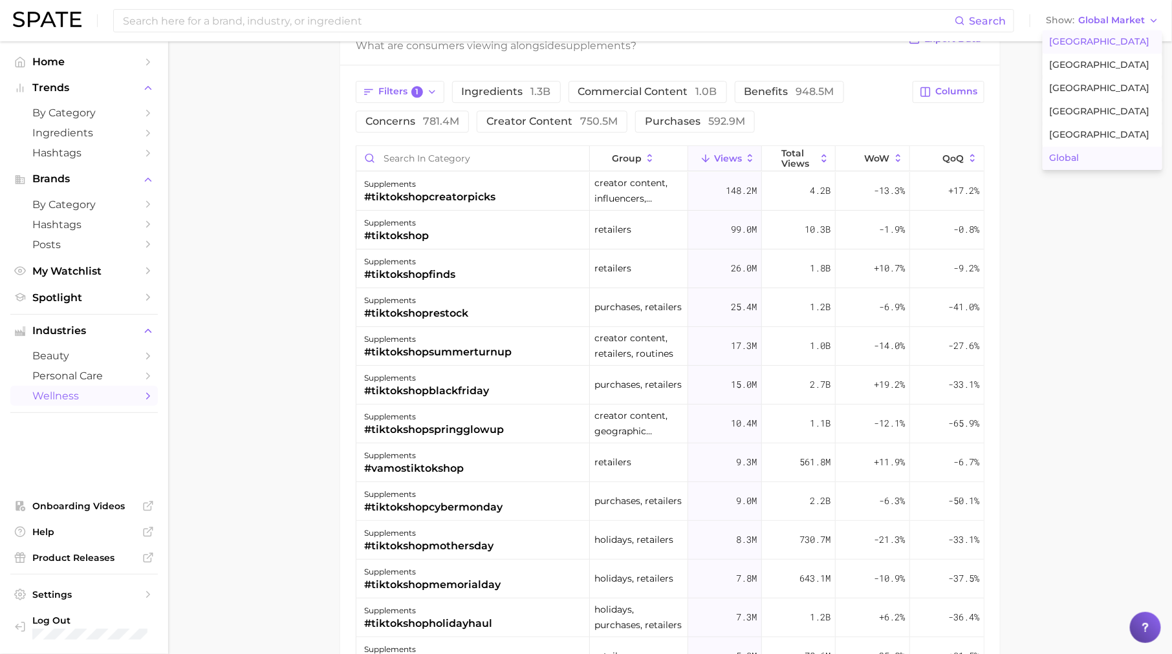
click at [1092, 33] on button "[GEOGRAPHIC_DATA]" at bounding box center [1102, 41] width 120 height 23
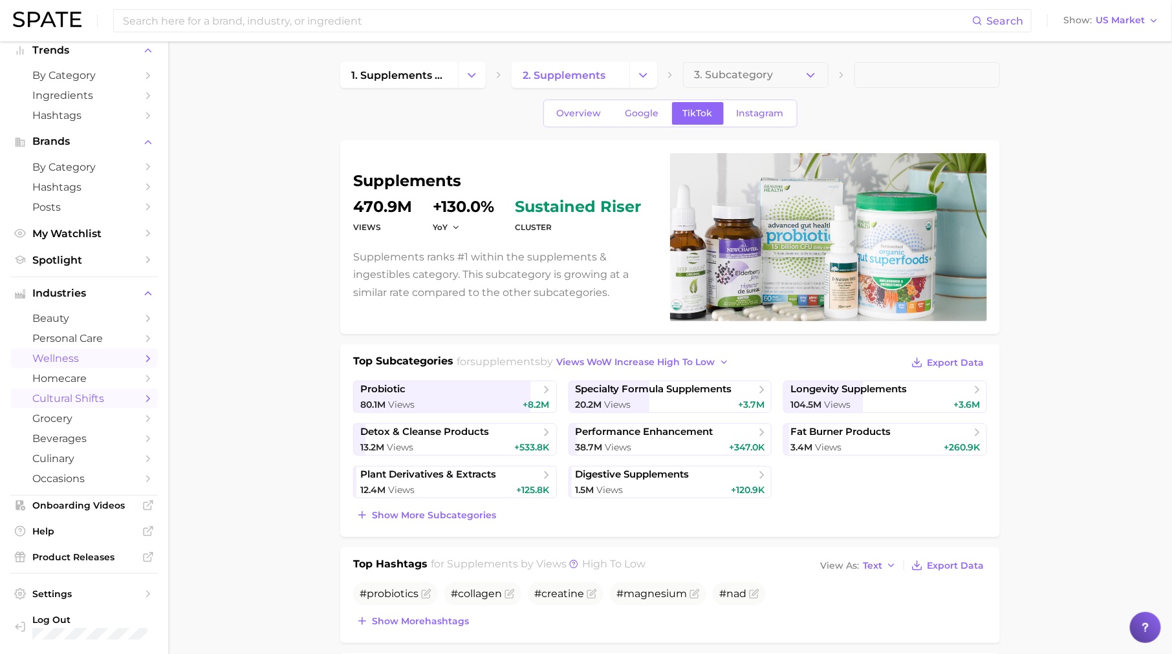
click at [98, 398] on span "cultural shifts" at bounding box center [83, 399] width 103 height 12
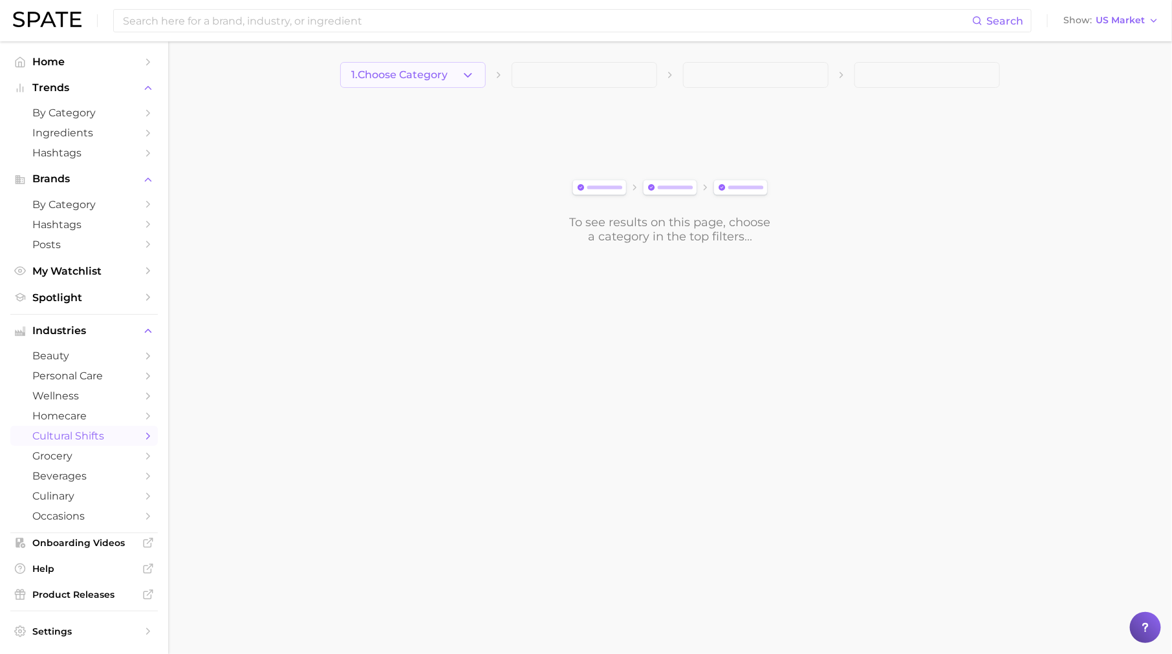
click at [416, 71] on span "1. Choose Category" at bounding box center [399, 75] width 96 height 12
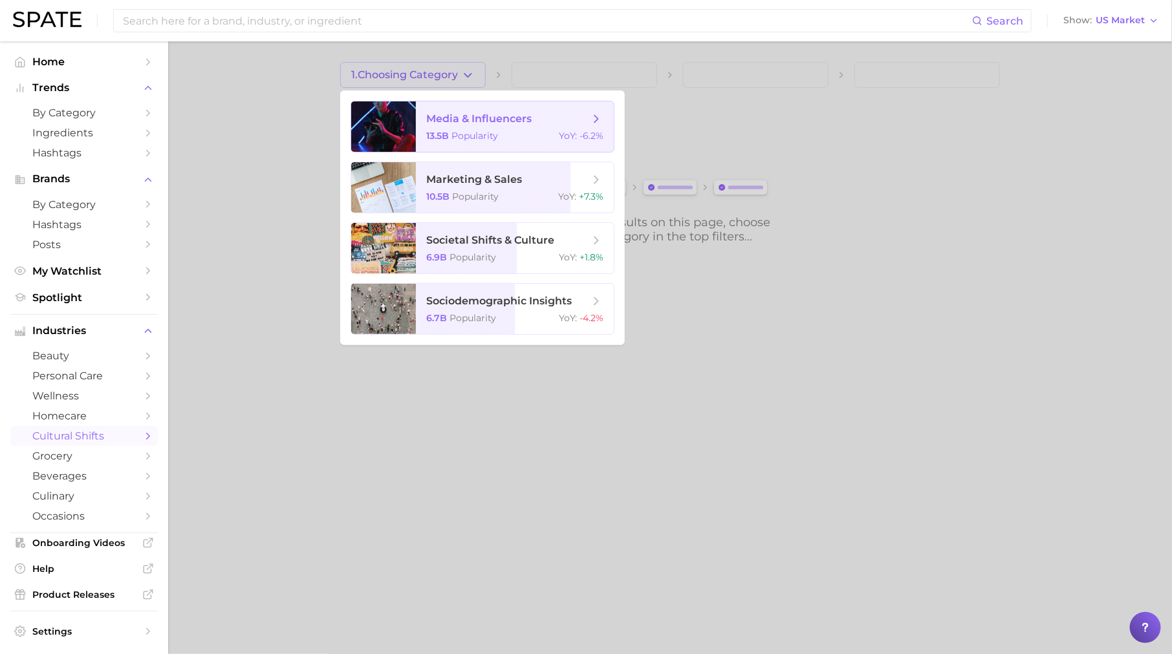
click at [473, 127] on span "media & influencers 13.5b Popularity YoY : -6.2%" at bounding box center [515, 127] width 198 height 50
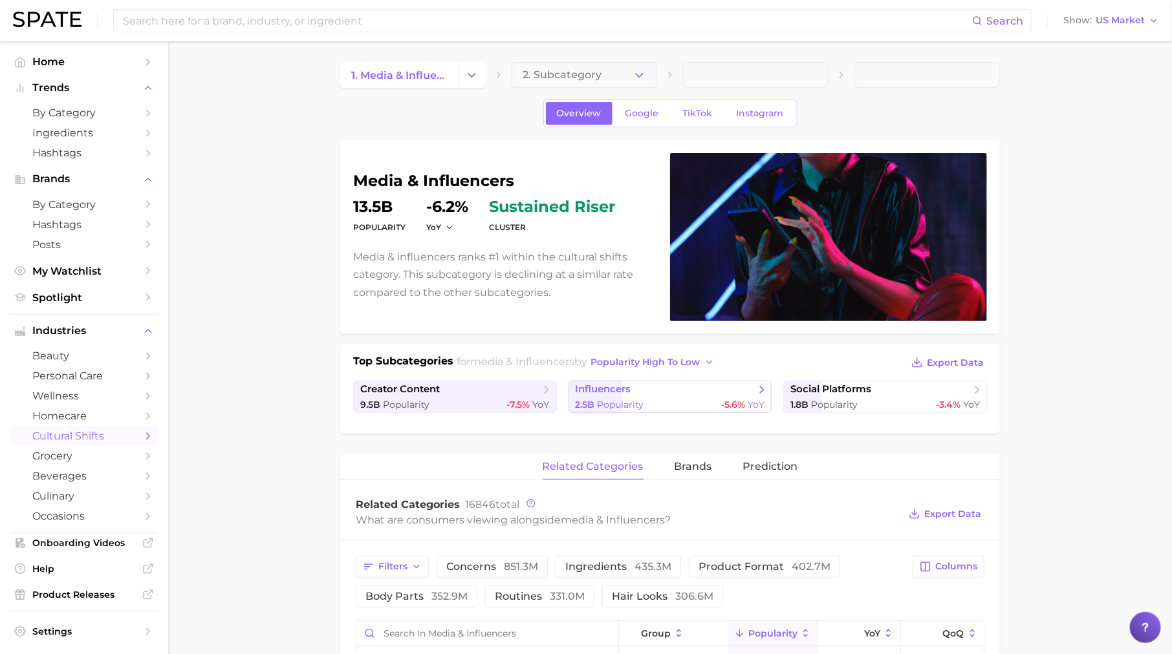
click at [660, 394] on span "influencers" at bounding box center [666, 389] width 180 height 13
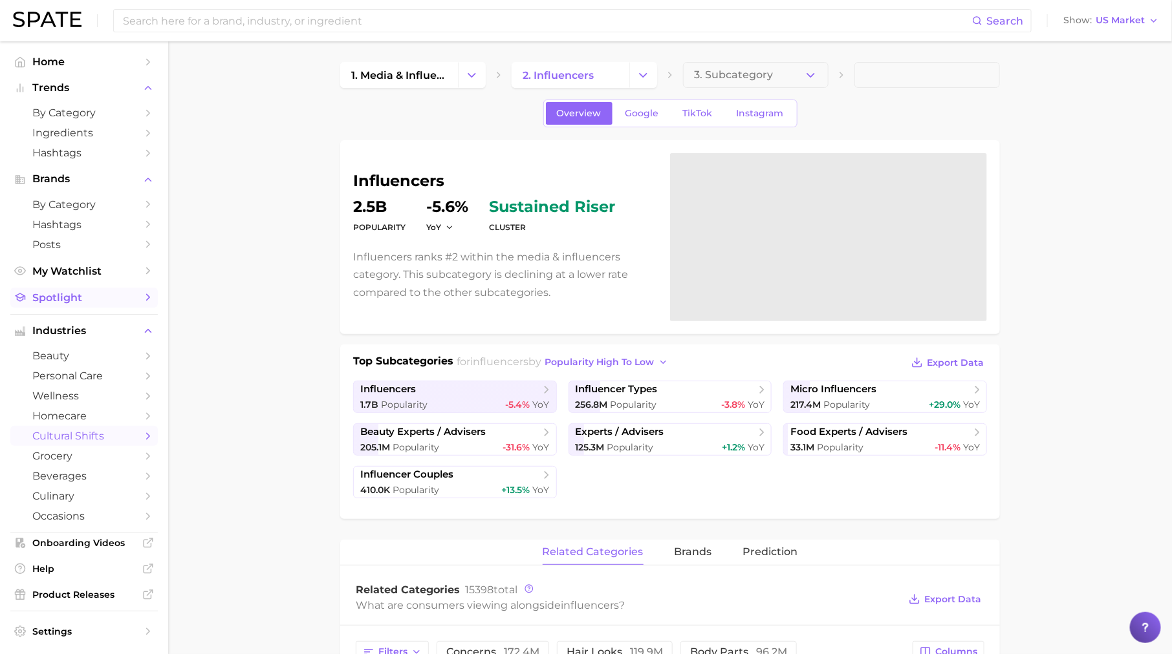
click at [103, 292] on link "Spotlight" at bounding box center [83, 298] width 147 height 20
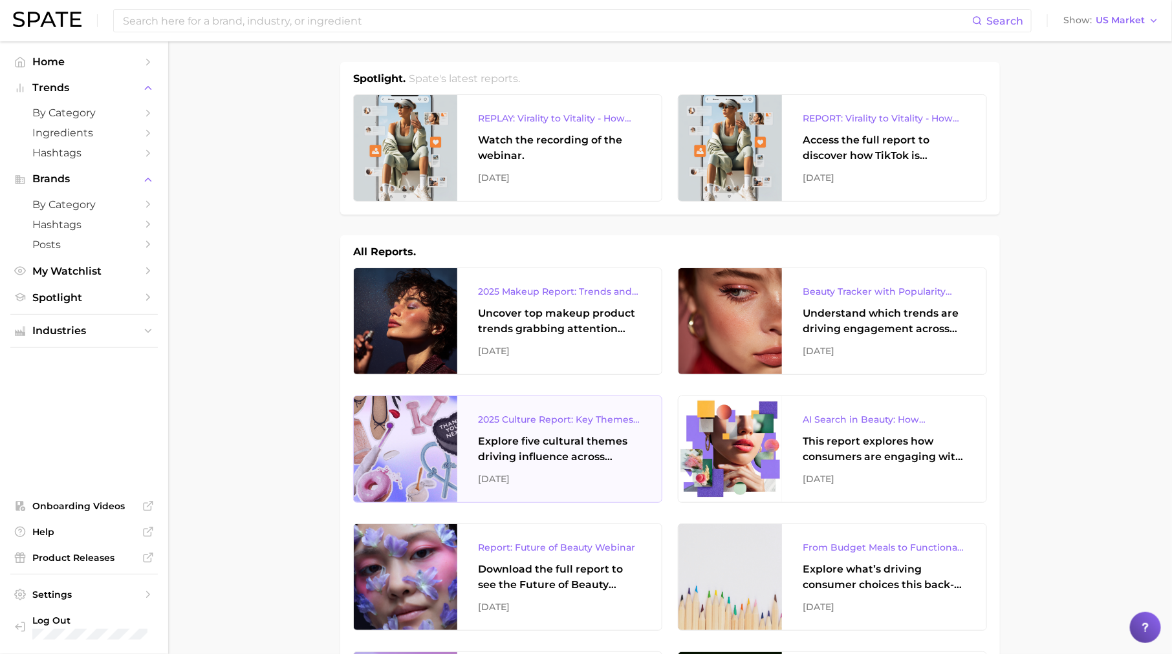
click at [563, 442] on div "Explore five cultural themes driving influence across beauty, food, and pop cul…" at bounding box center [559, 449] width 163 height 31
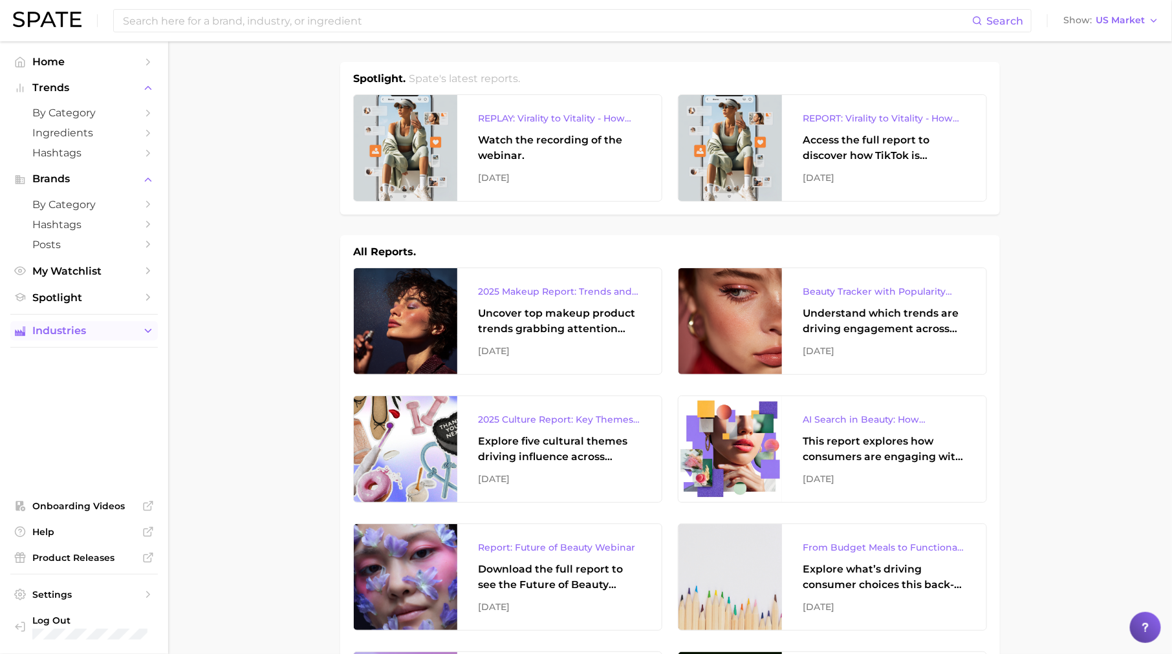
click at [138, 334] on button "Industries" at bounding box center [83, 330] width 147 height 19
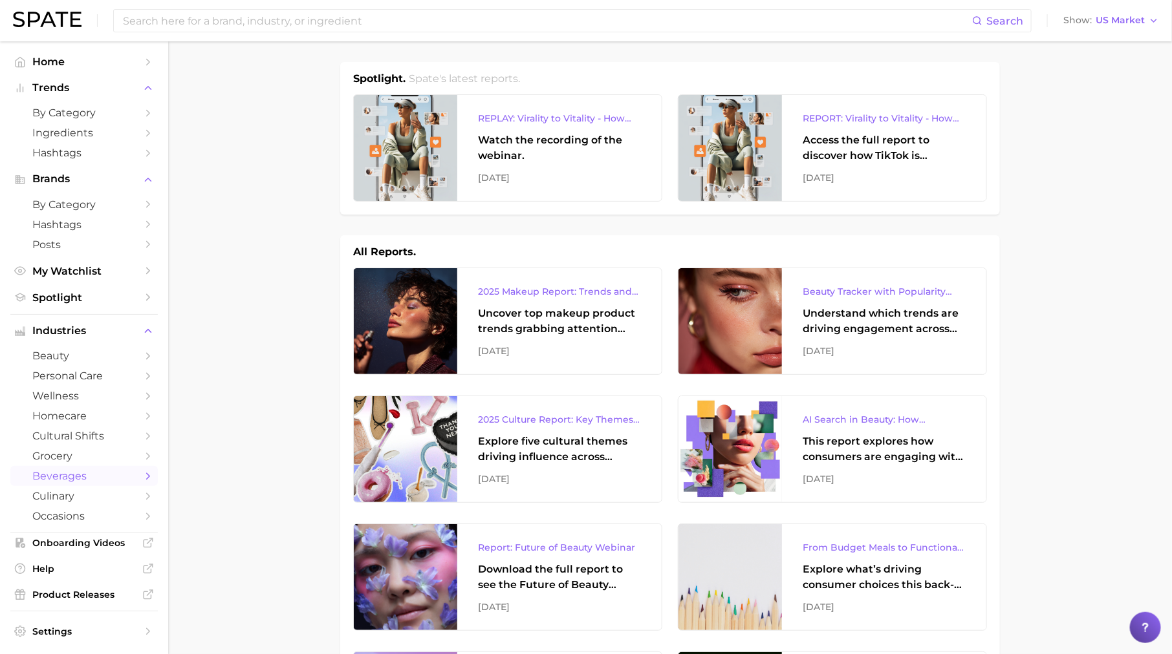
click at [115, 473] on span "beverages" at bounding box center [83, 476] width 103 height 12
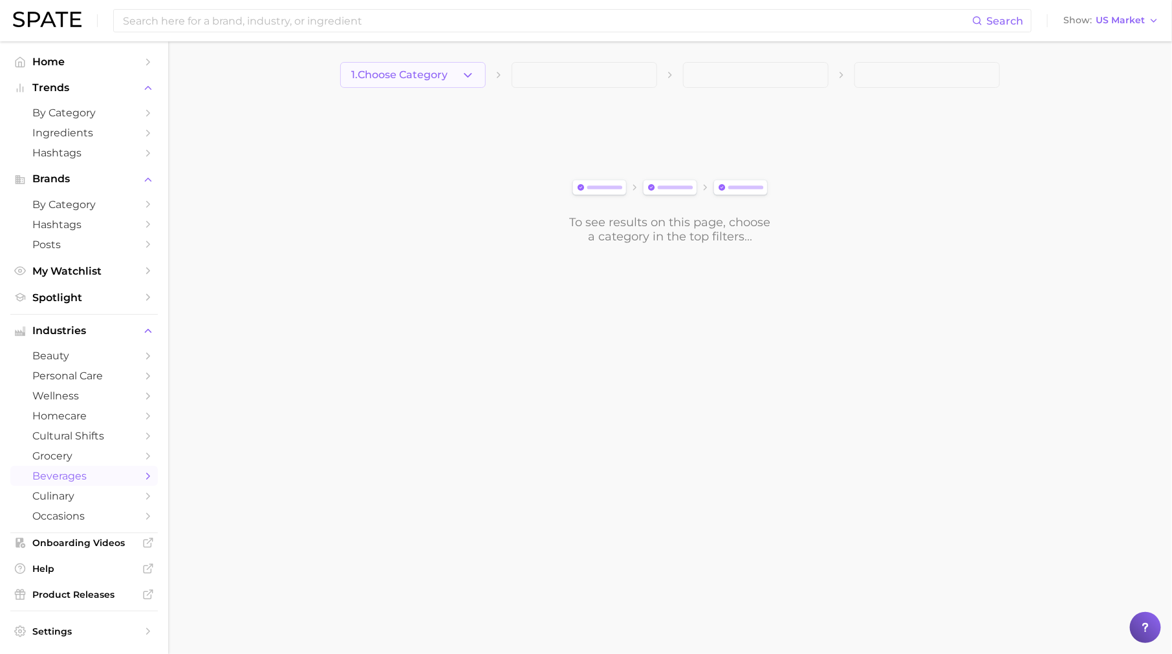
click at [411, 68] on button "1. Choose Category" at bounding box center [412, 75] width 145 height 26
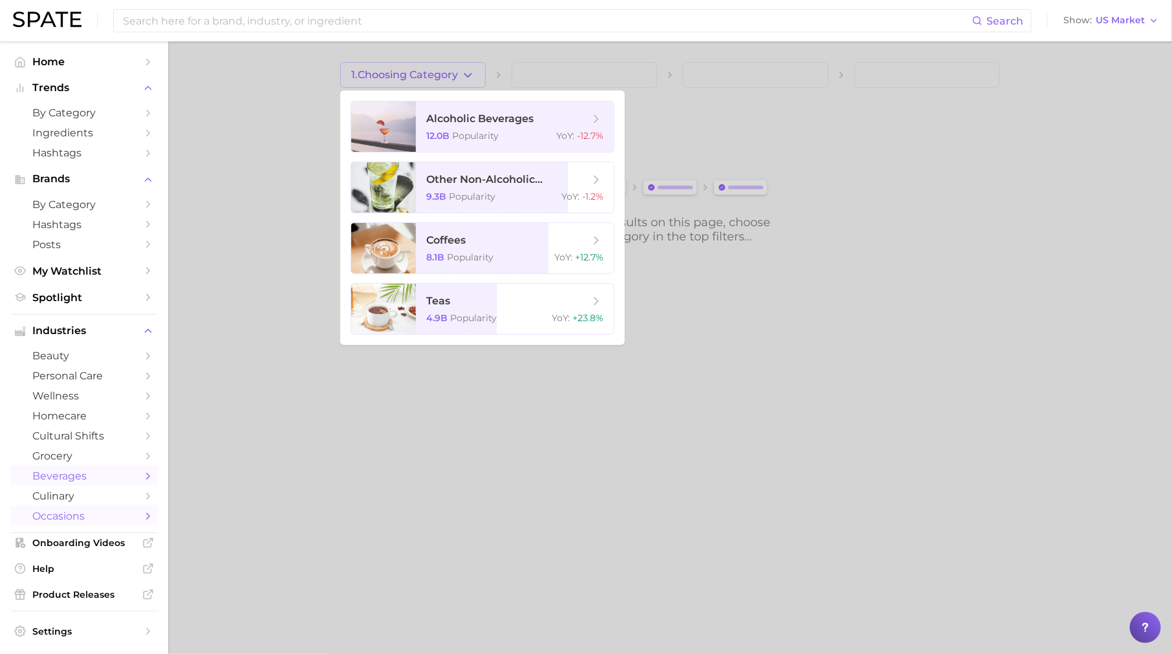
click at [118, 523] on span "occasions" at bounding box center [83, 516] width 103 height 12
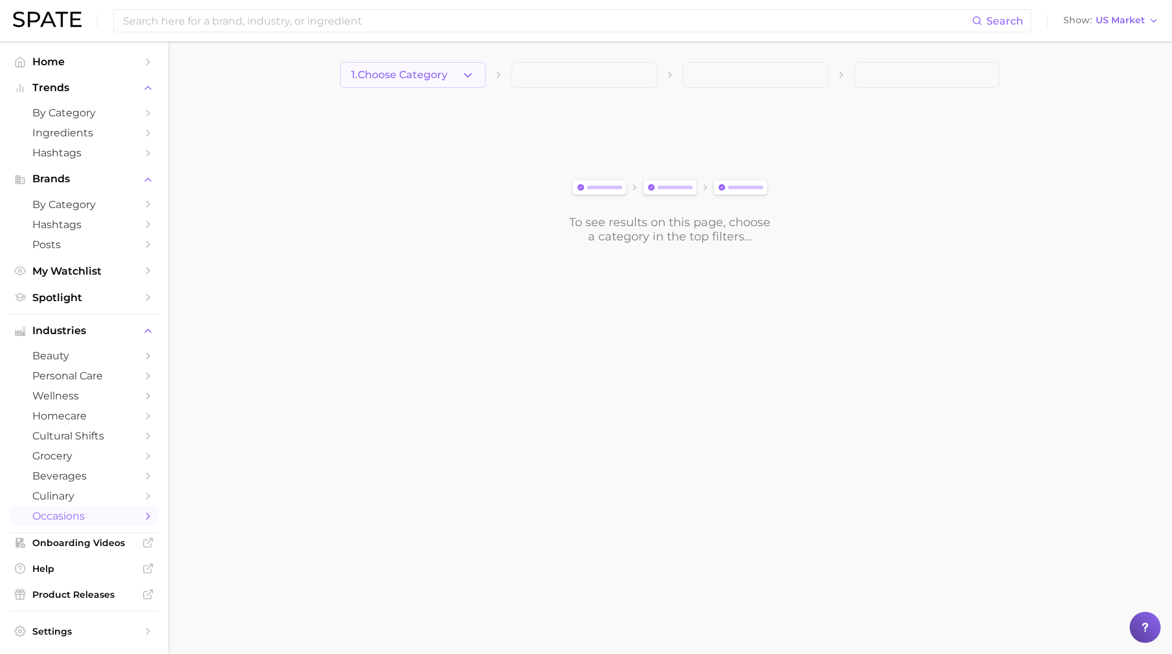
click at [428, 79] on span "1. Choose Category" at bounding box center [399, 75] width 96 height 12
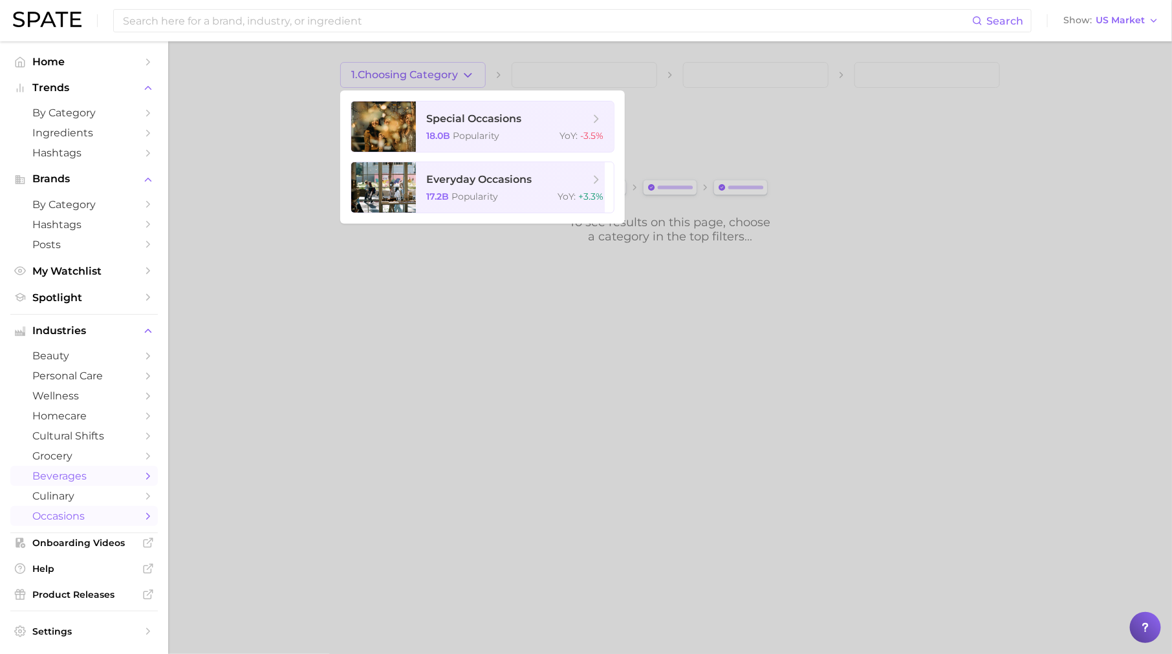
click at [77, 486] on link "beverages" at bounding box center [83, 476] width 147 height 20
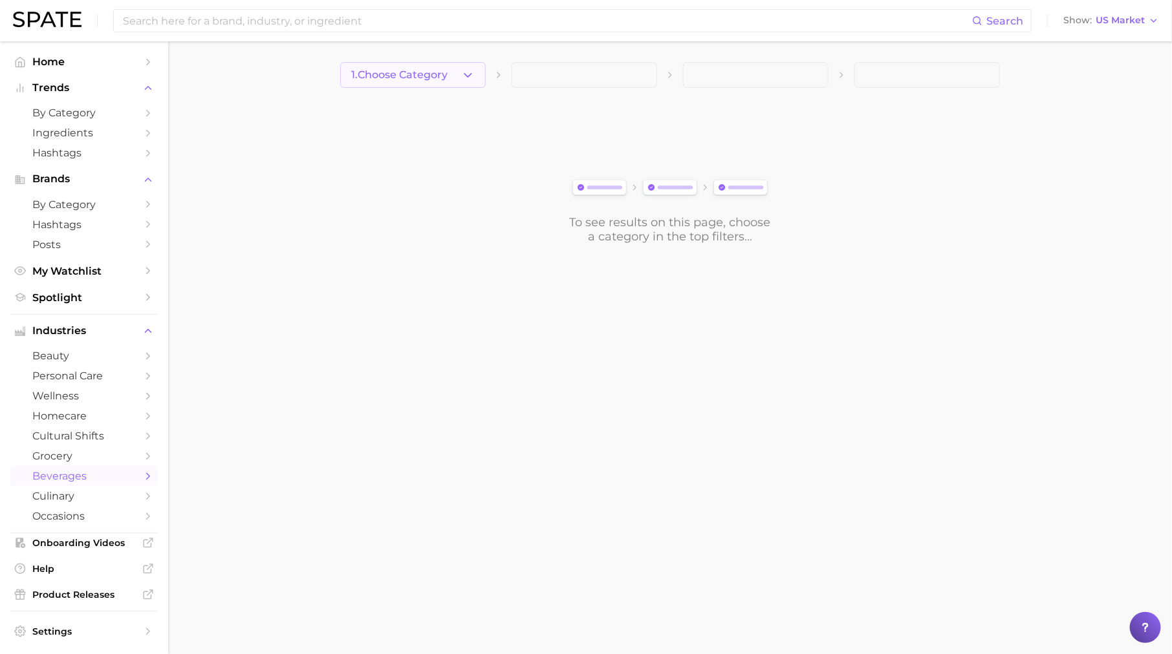
click at [447, 85] on button "1. Choose Category" at bounding box center [412, 75] width 145 height 26
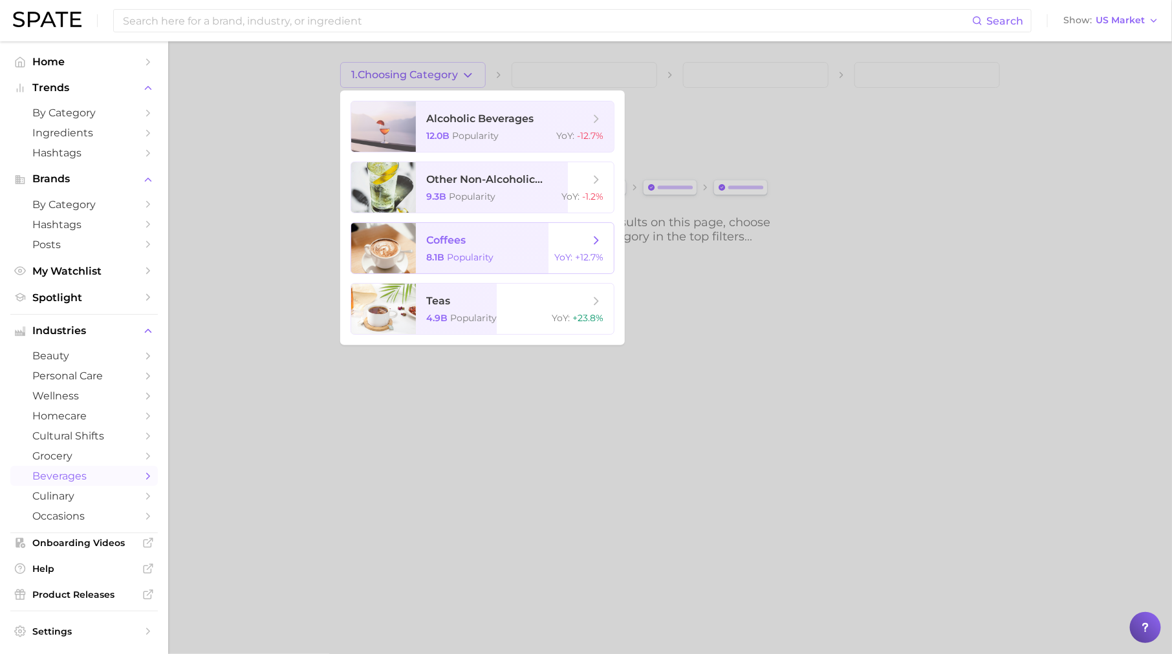
click at [473, 257] on span "Popularity" at bounding box center [470, 258] width 47 height 12
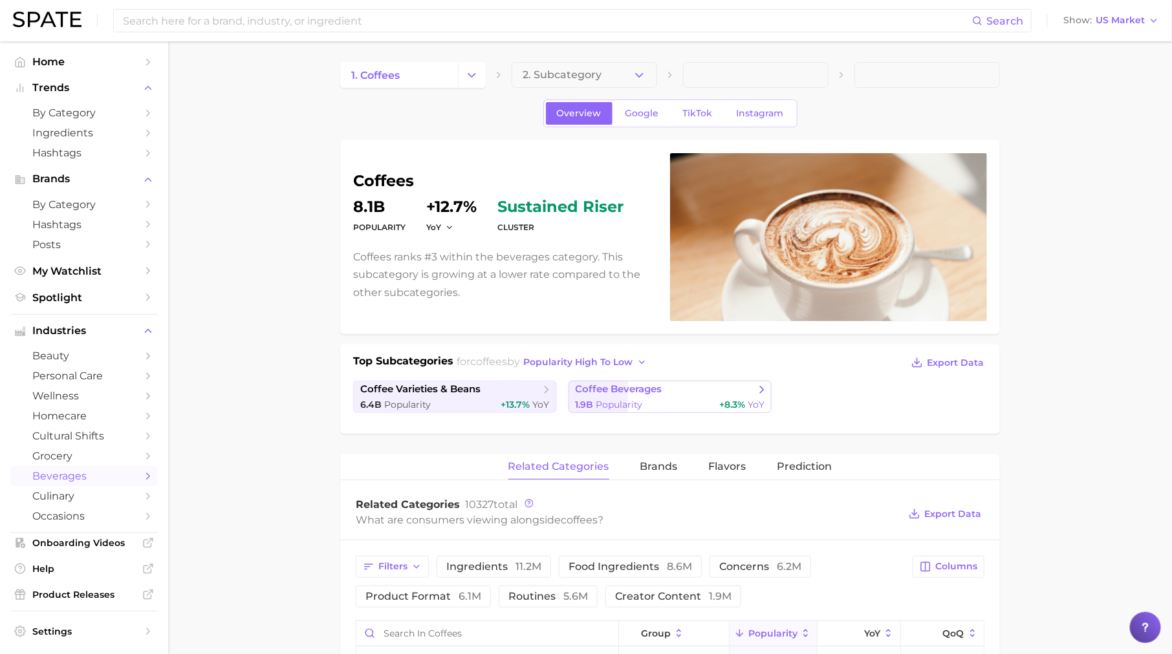
click at [638, 384] on span "coffee beverages" at bounding box center [619, 389] width 87 height 12
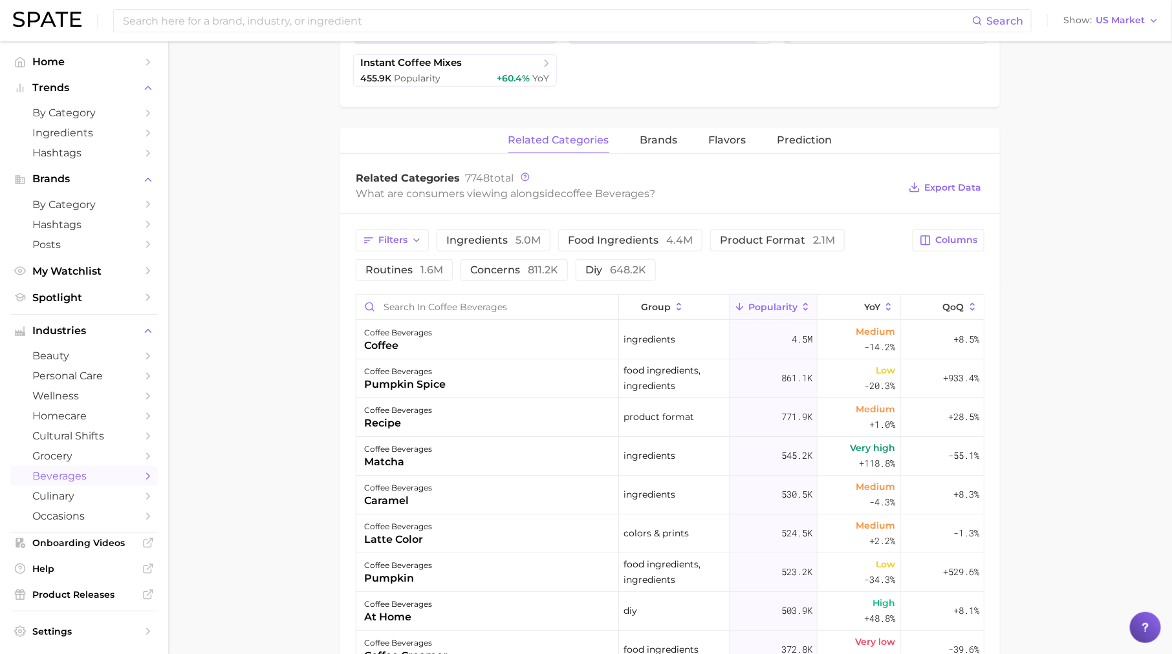
scroll to position [394, 0]
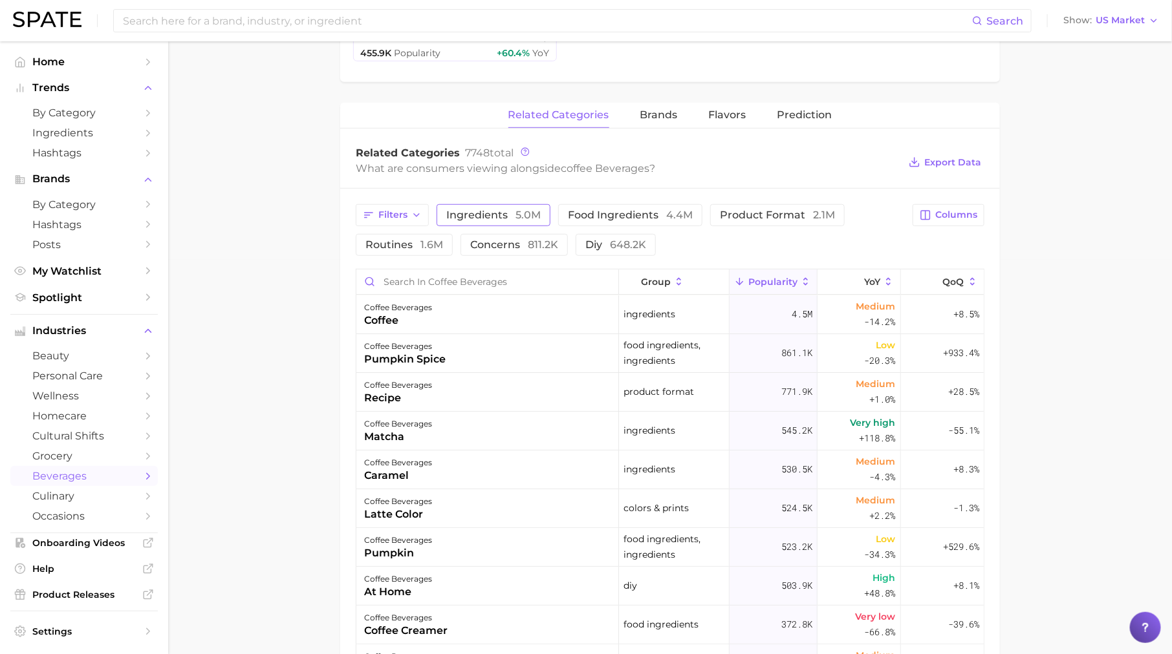
click at [510, 211] on span "ingredients 5.0m" at bounding box center [493, 215] width 94 height 10
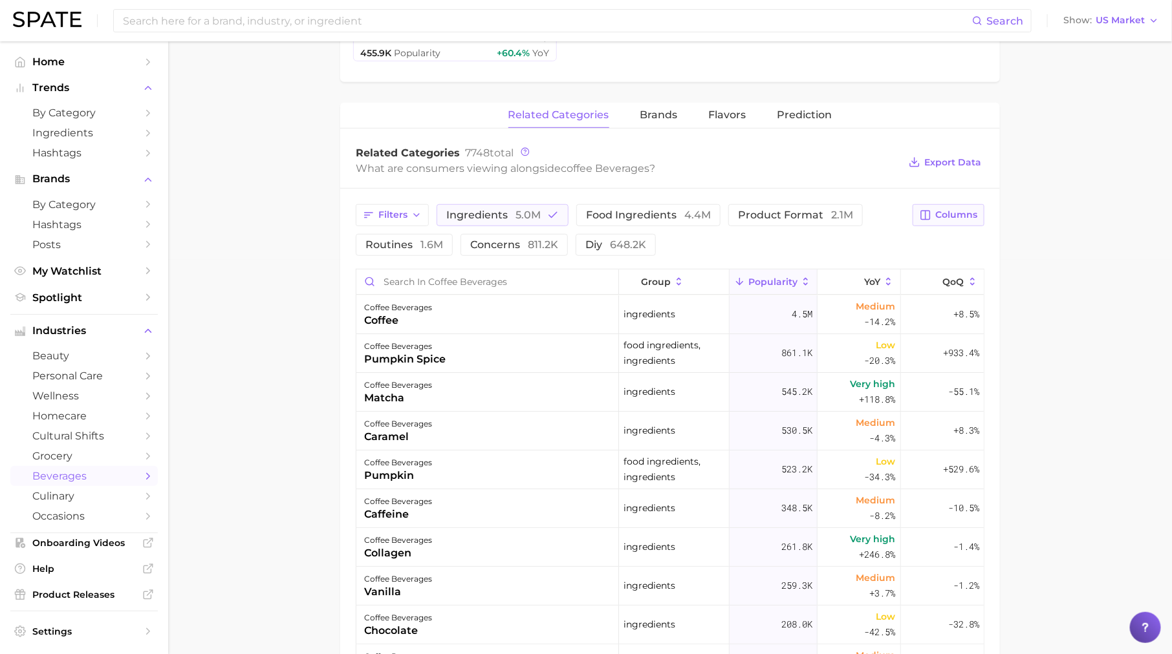
click at [960, 211] on span "Columns" at bounding box center [956, 215] width 42 height 11
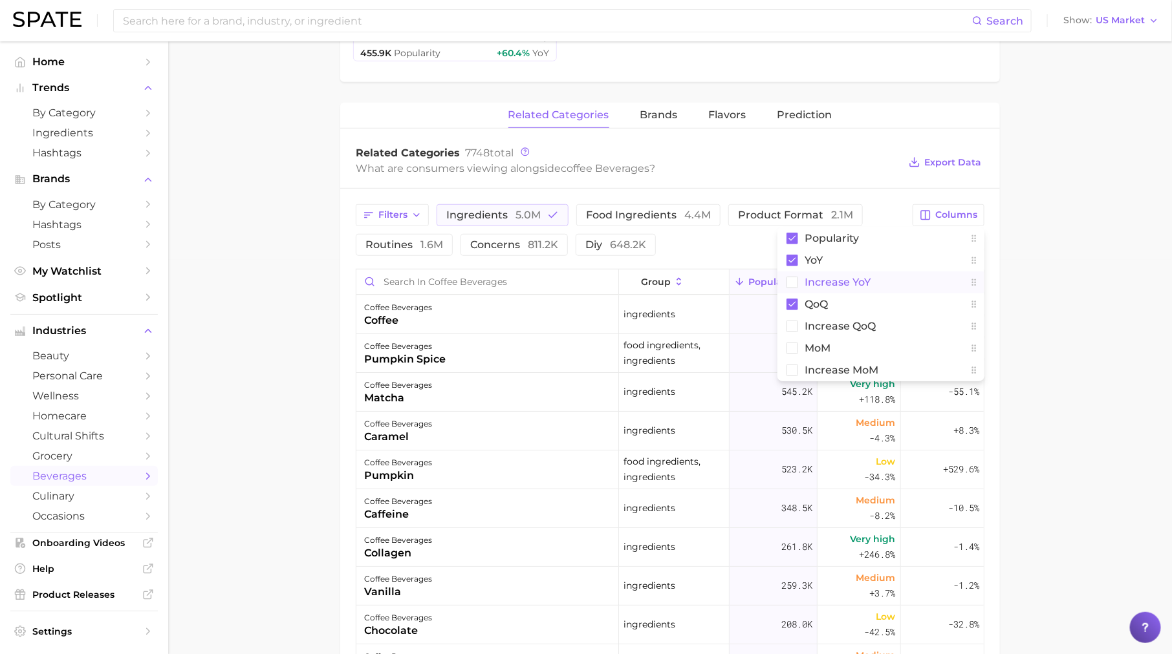
click at [899, 279] on button "Increase YoY" at bounding box center [880, 283] width 207 height 22
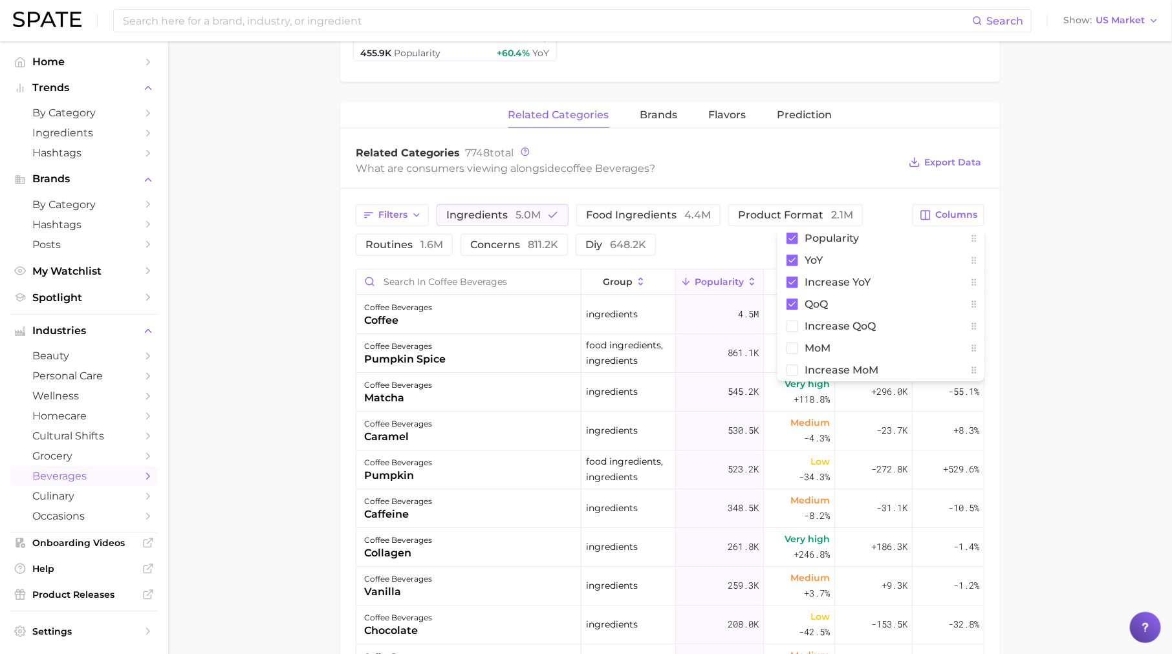
click at [1055, 289] on main "1. coffees 2. coffee beverages 3. Subcategory Overview Google TikTok Instagram …" at bounding box center [670, 325] width 1004 height 1357
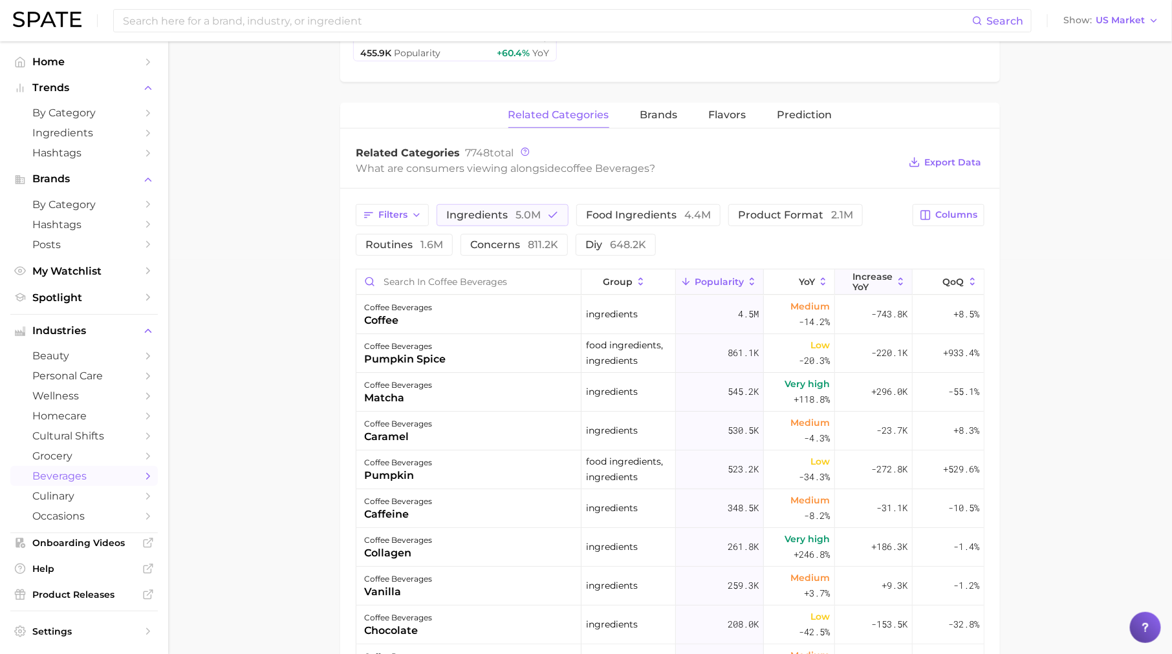
click at [859, 277] on span "Increase YoY" at bounding box center [872, 282] width 40 height 21
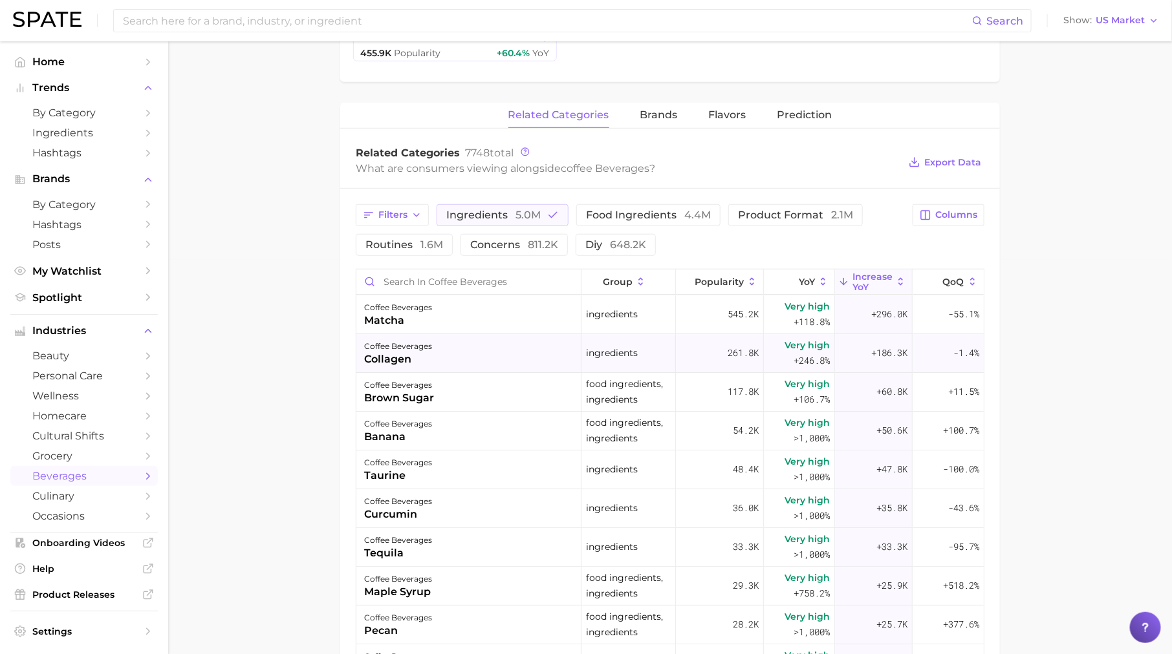
click at [418, 357] on div "collagen" at bounding box center [398, 360] width 68 height 16
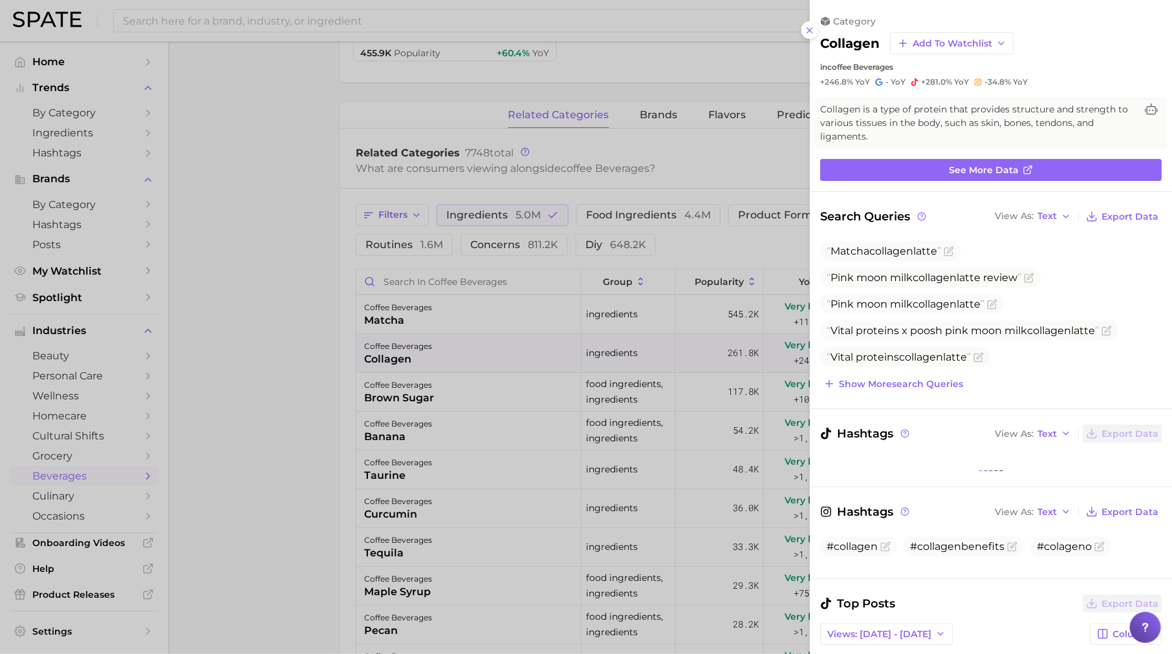
scroll to position [121, 0]
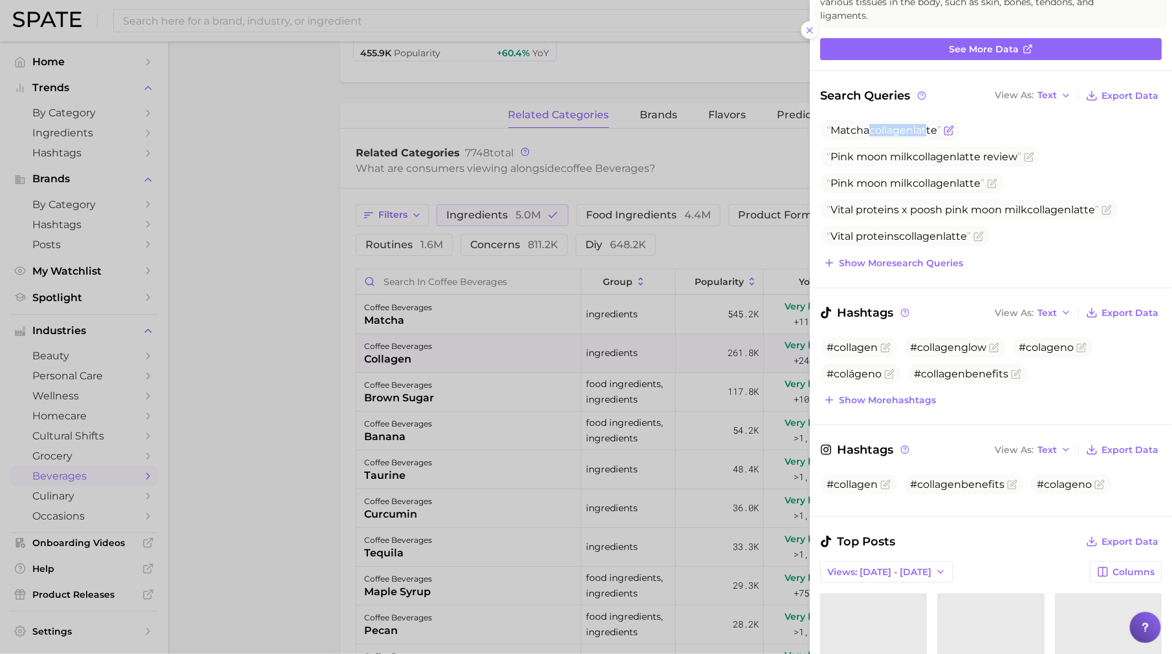
drag, startPoint x: 874, startPoint y: 133, endPoint x: 926, endPoint y: 133, distance: 52.4
click at [926, 133] on span "Matcha collagen latte" at bounding box center [883, 130] width 114 height 12
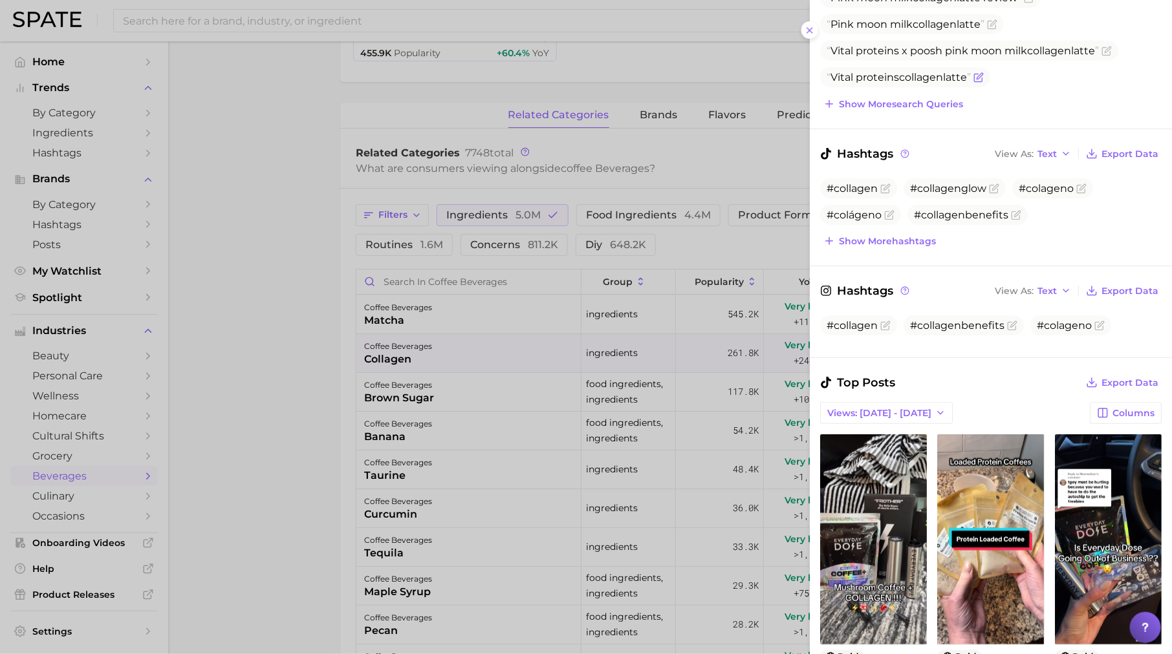
scroll to position [292, 0]
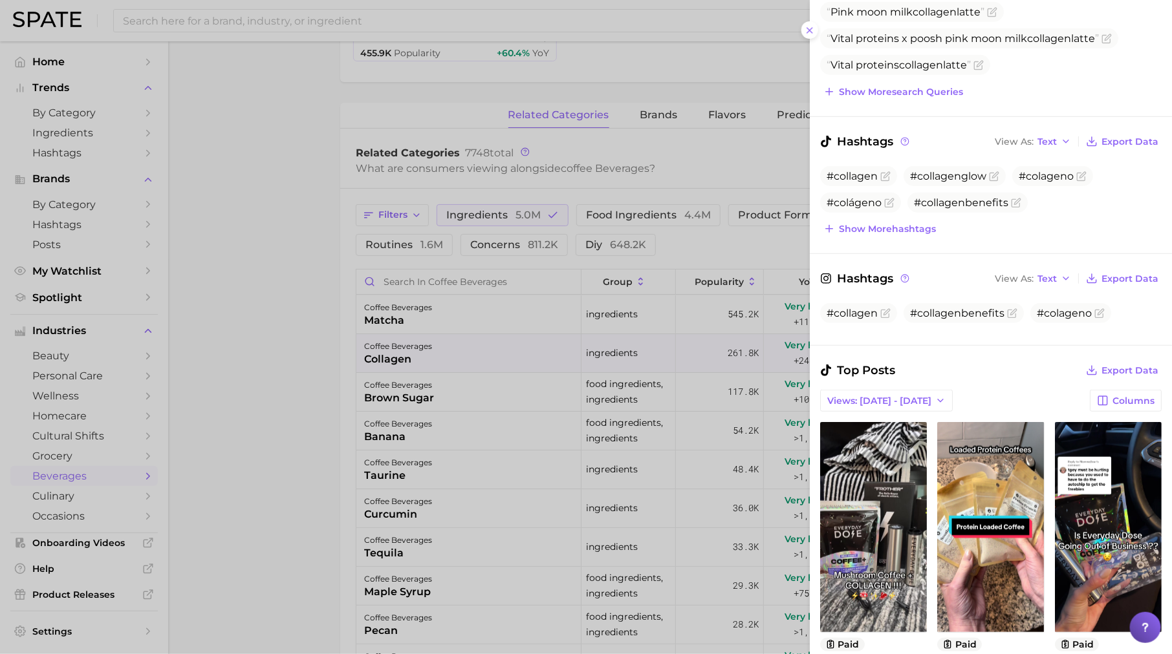
click at [530, 445] on div at bounding box center [586, 327] width 1172 height 654
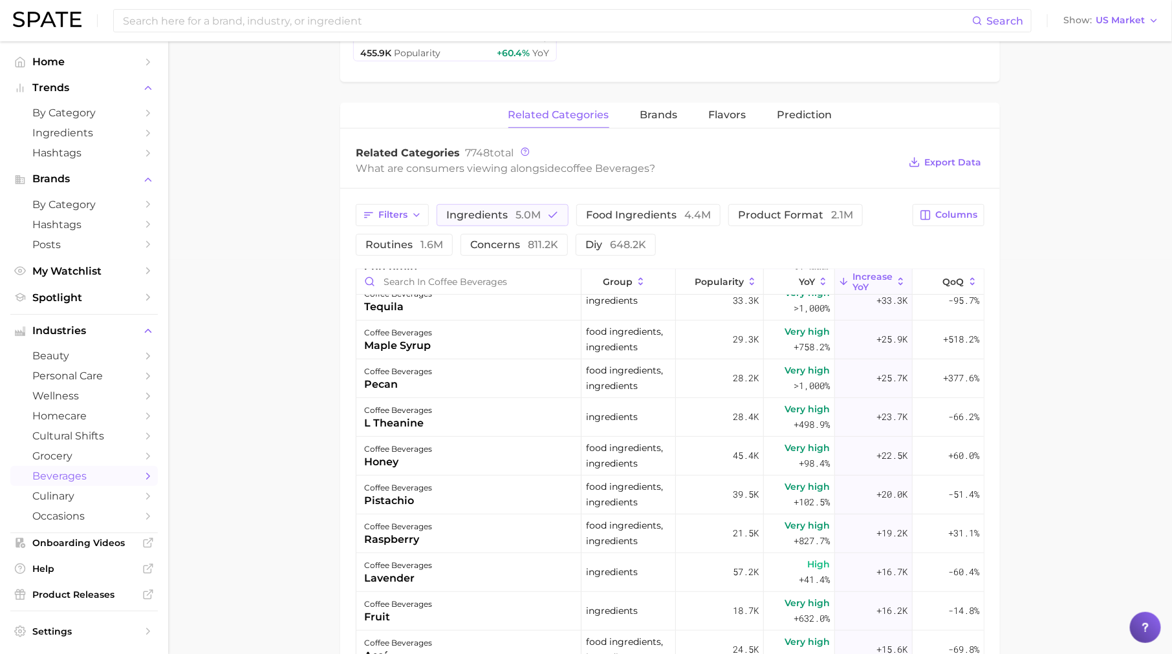
scroll to position [262, 0]
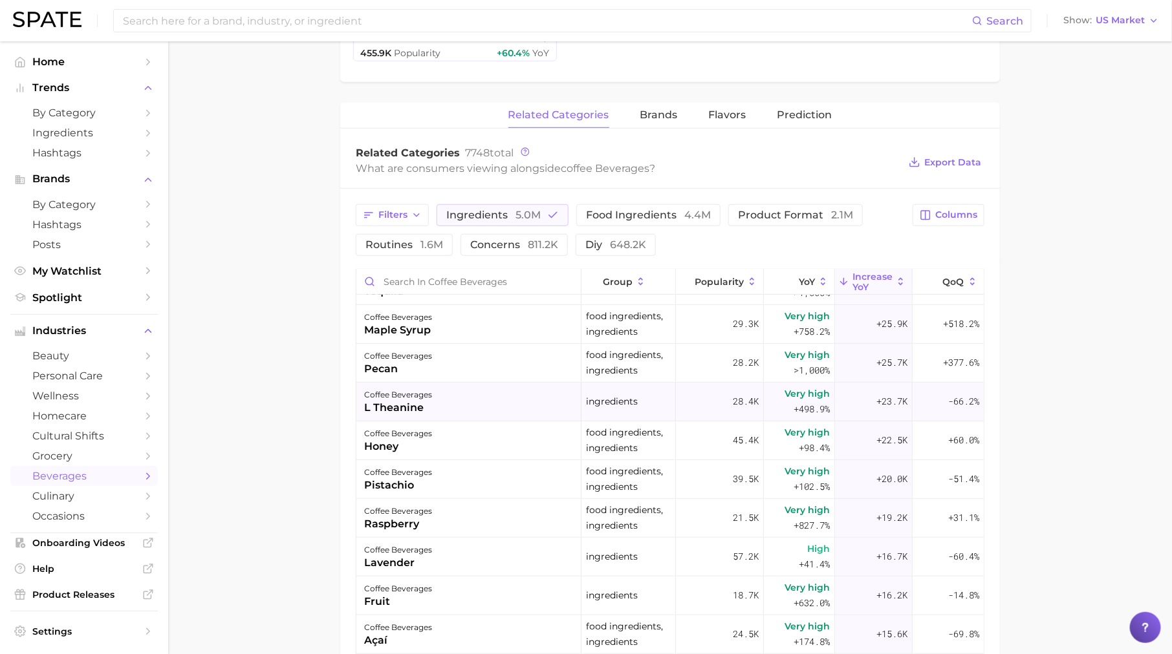
click at [422, 407] on div "l theanine" at bounding box center [398, 408] width 68 height 16
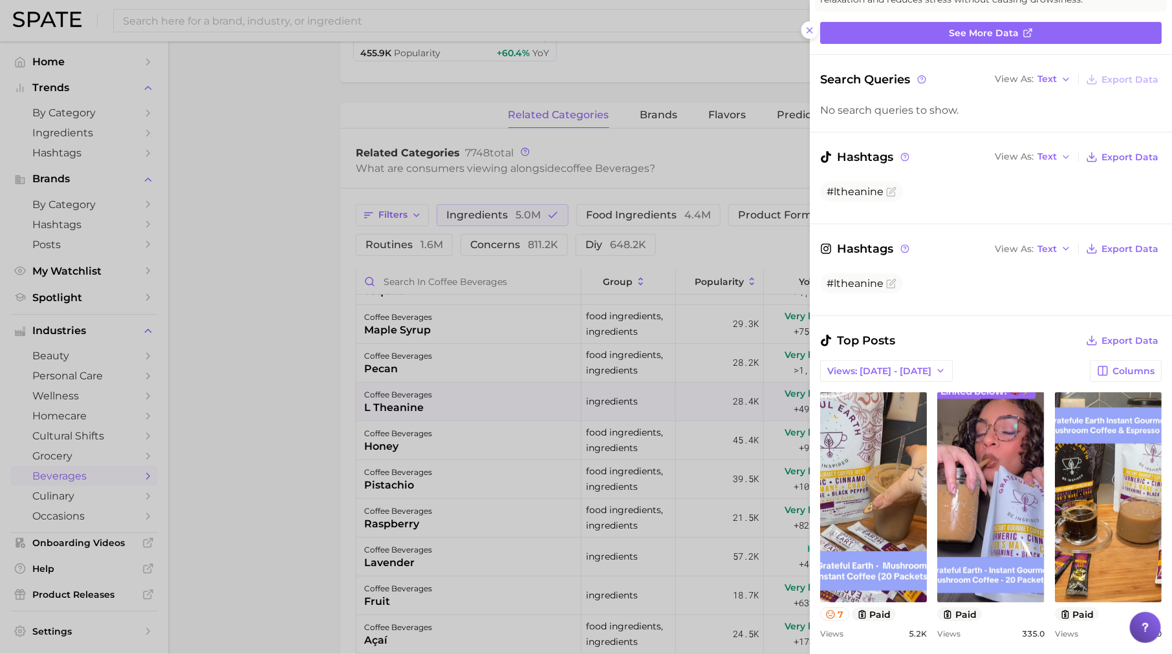
scroll to position [0, 0]
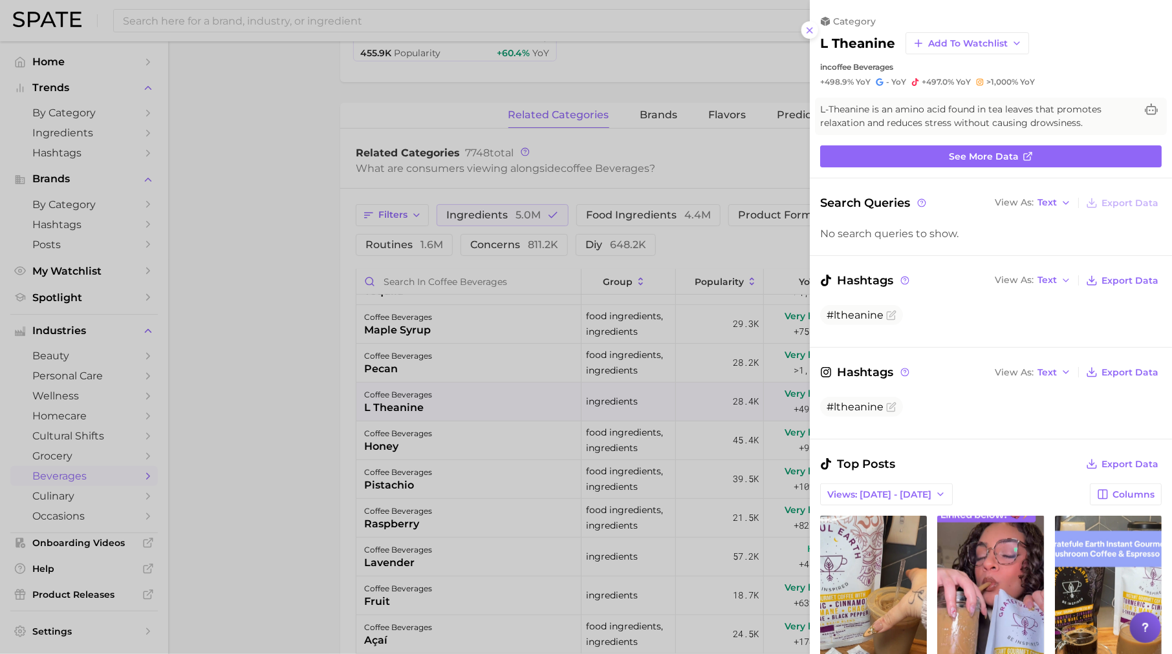
click at [623, 470] on div at bounding box center [586, 327] width 1172 height 654
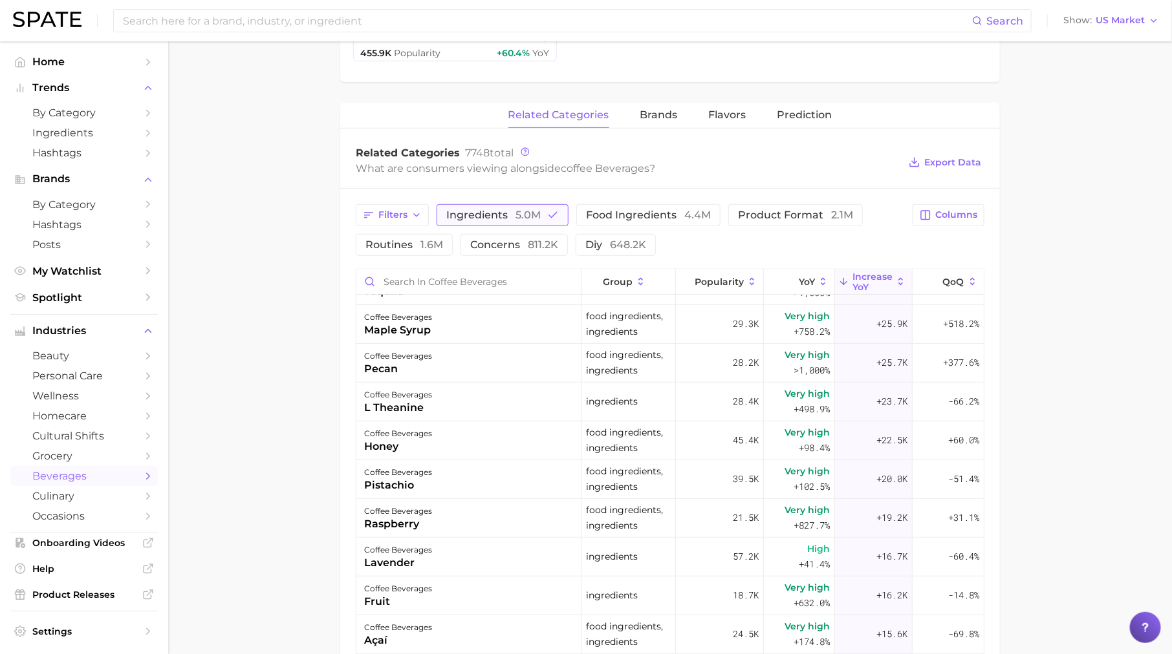
click at [495, 216] on span "ingredients 5.0m" at bounding box center [493, 215] width 94 height 10
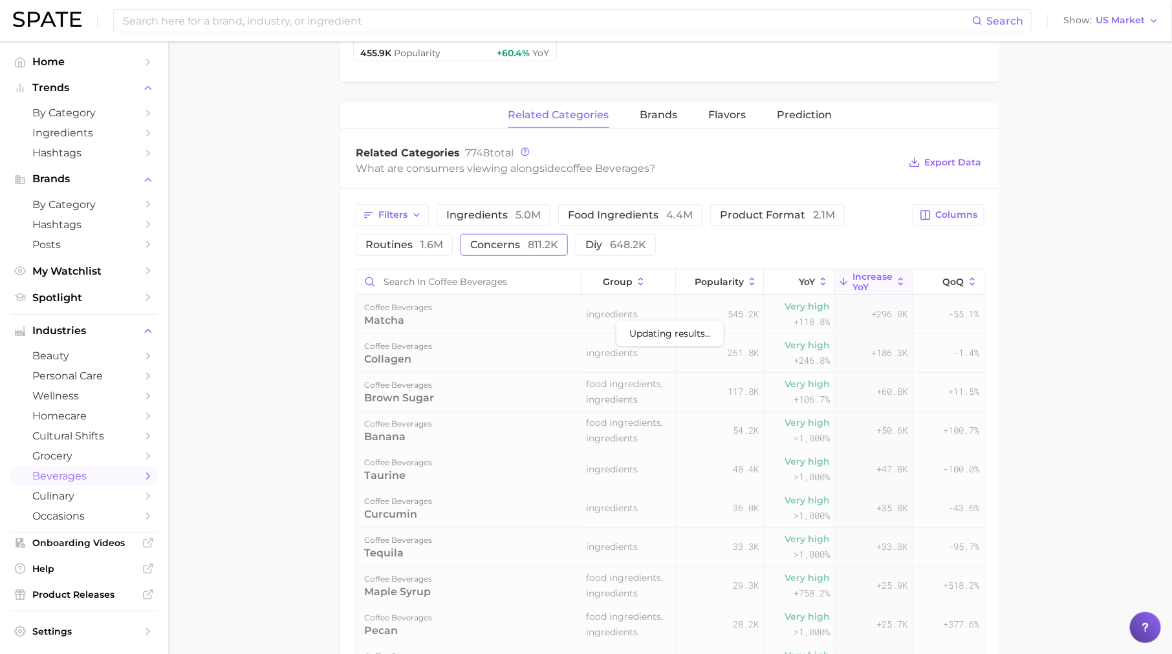
click at [511, 247] on span "concerns 811.2k" at bounding box center [514, 245] width 88 height 10
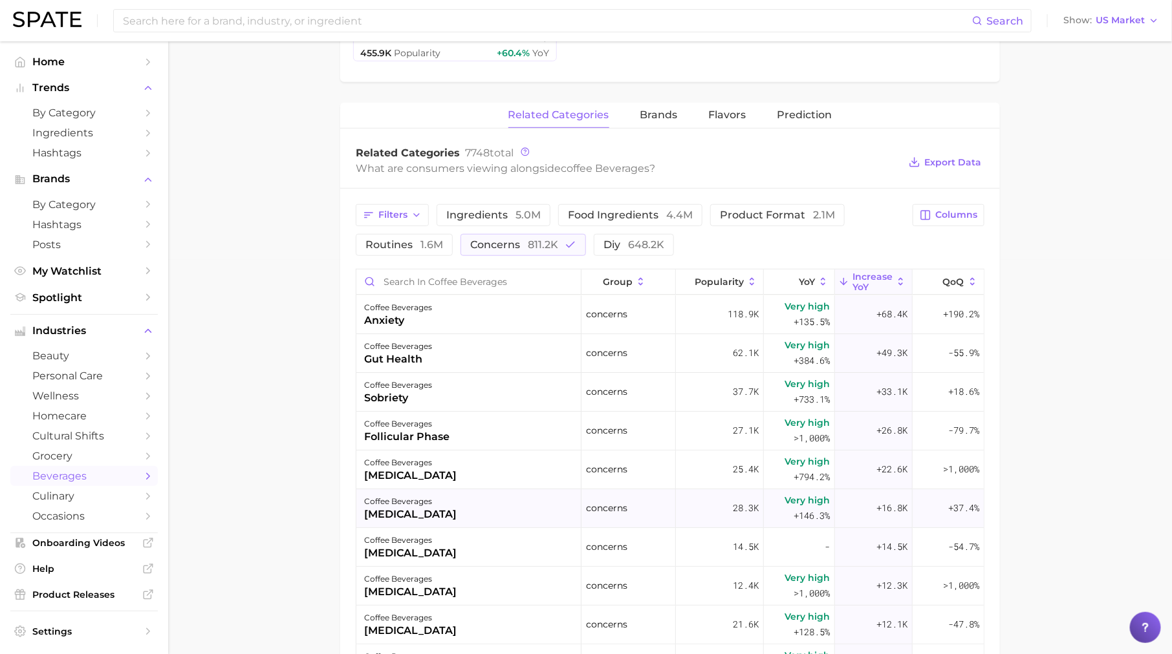
scroll to position [139, 0]
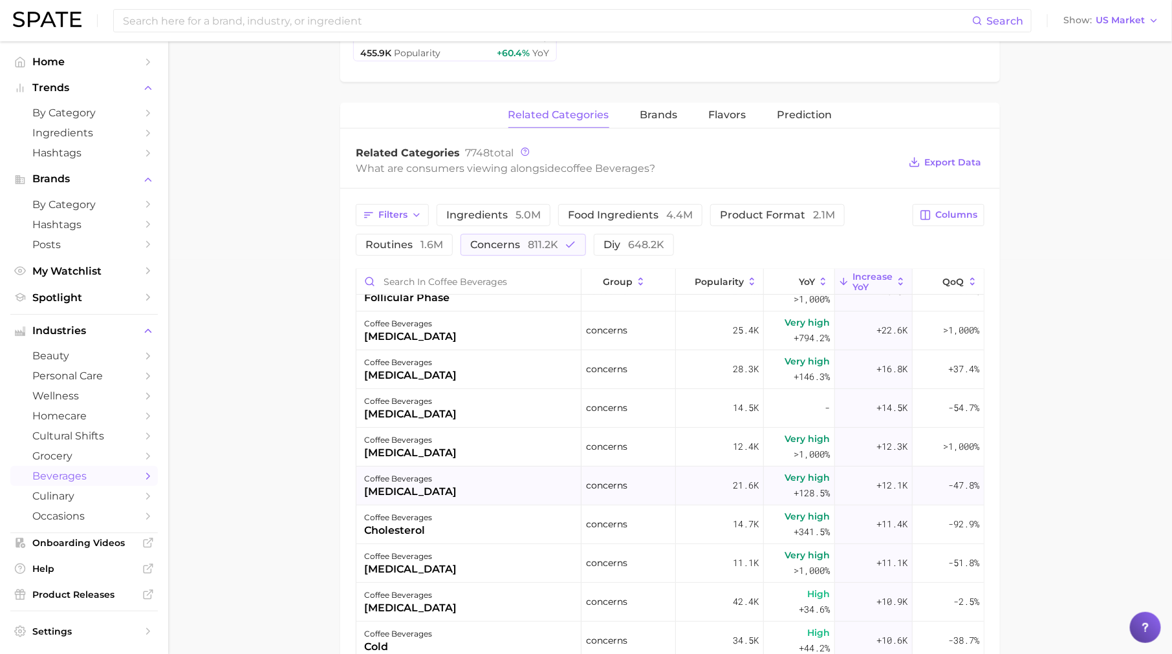
click at [477, 474] on div "coffee beverages [MEDICAL_DATA]" at bounding box center [468, 486] width 225 height 39
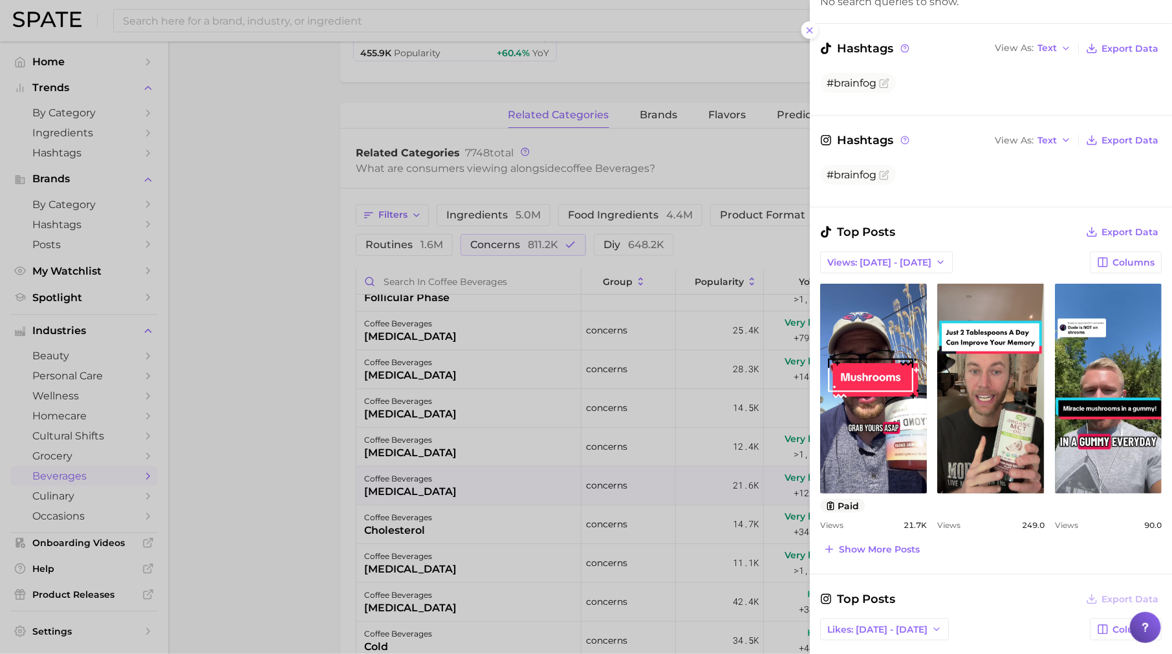
scroll to position [282, 0]
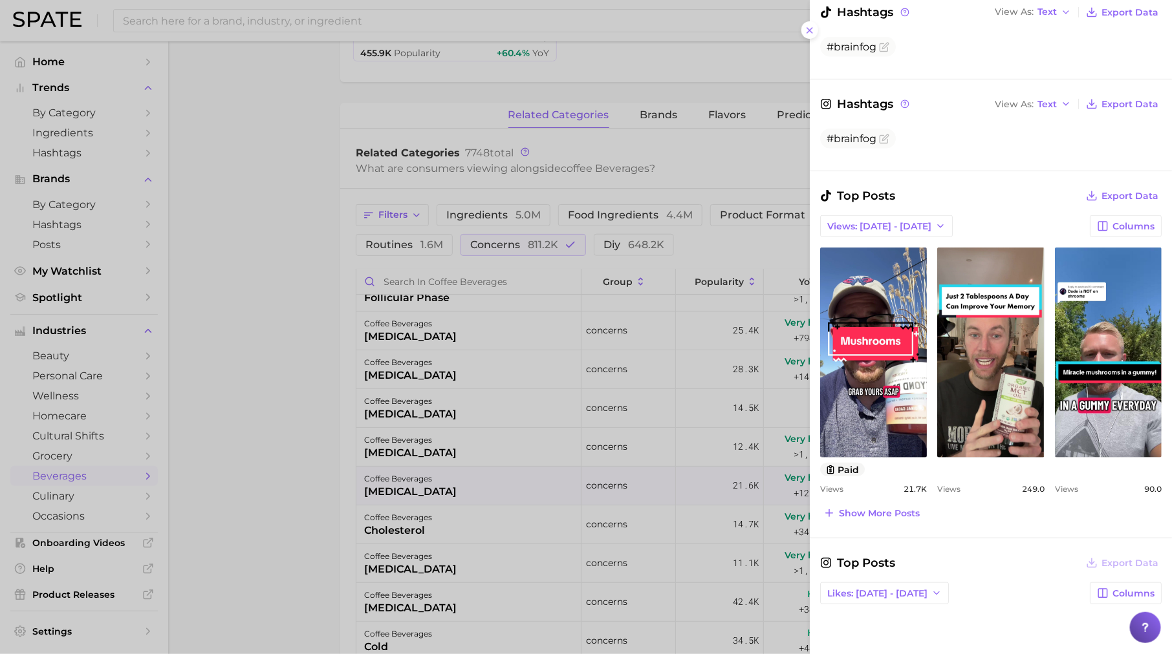
click at [610, 375] on div at bounding box center [586, 327] width 1172 height 654
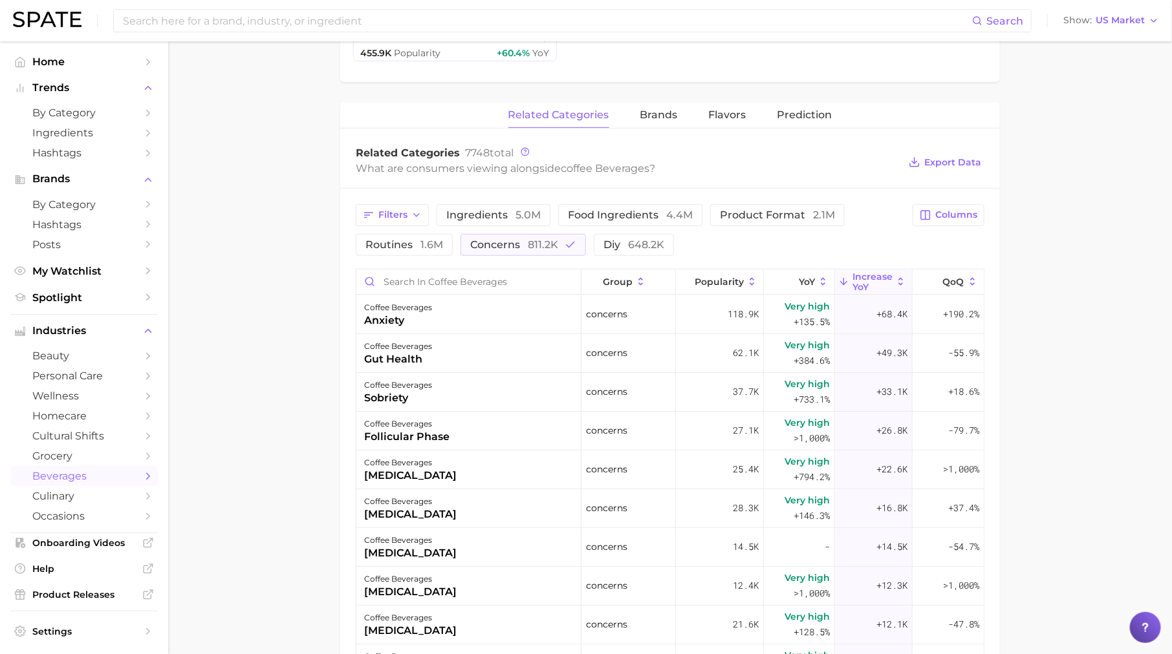
scroll to position [2, 0]
click at [488, 241] on span "concerns 811.2k" at bounding box center [514, 245] width 88 height 10
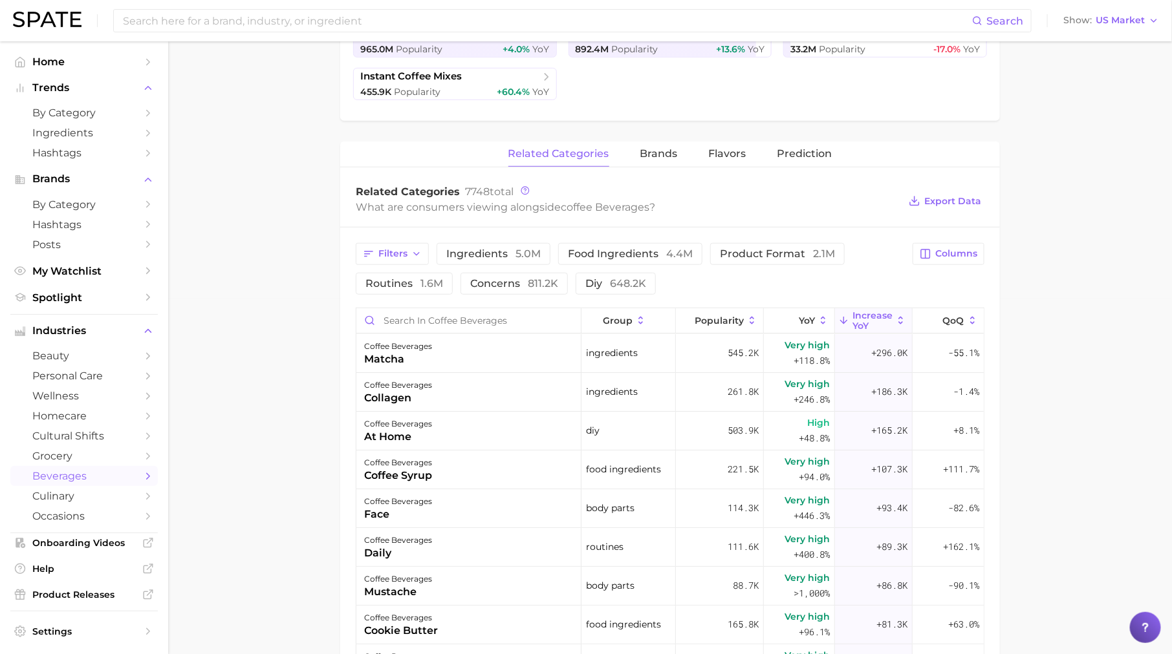
scroll to position [358, 0]
click at [622, 282] on span "648.2k" at bounding box center [628, 281] width 36 height 12
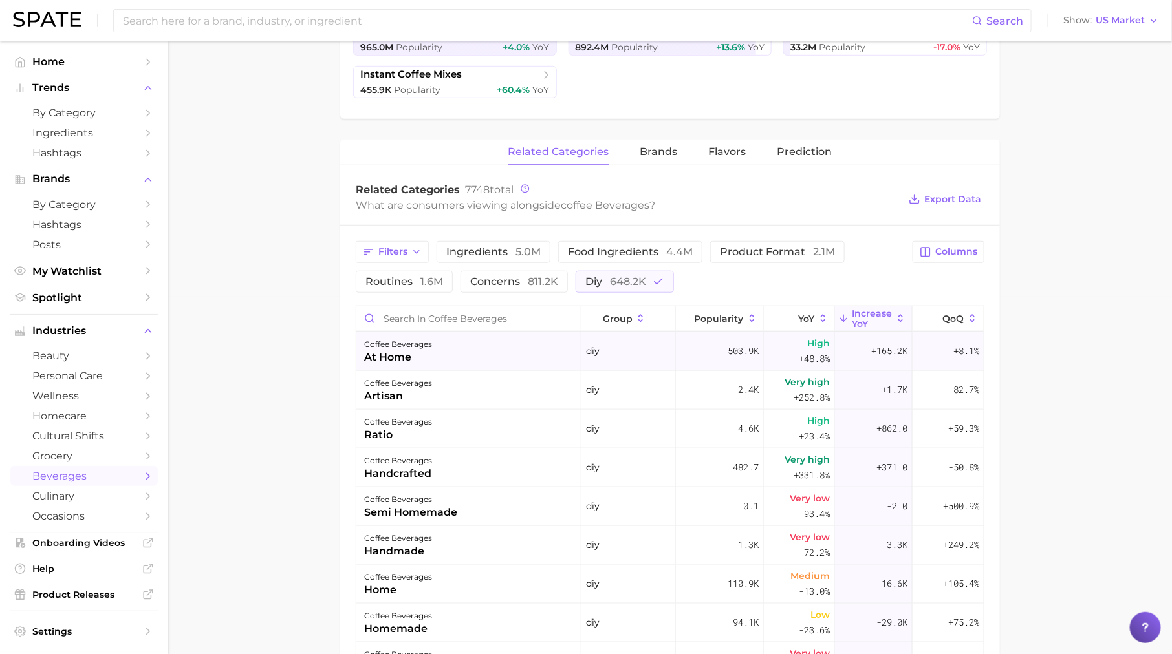
click at [843, 354] on div "+165.2k" at bounding box center [874, 351] width 78 height 39
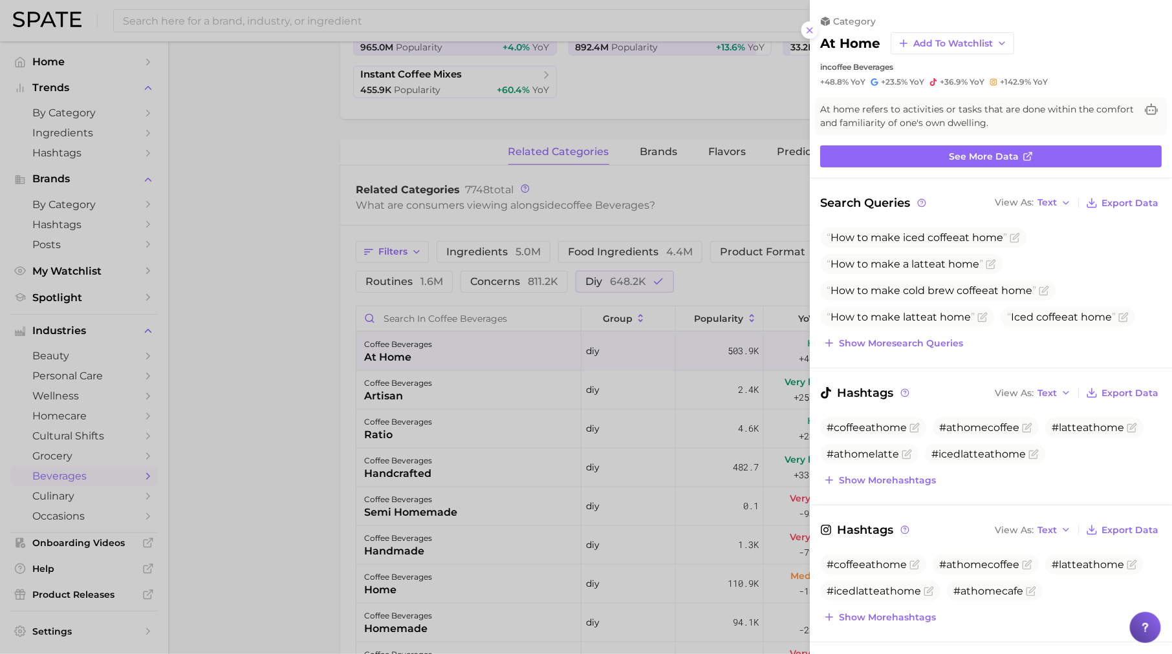
click at [570, 383] on div at bounding box center [586, 327] width 1172 height 654
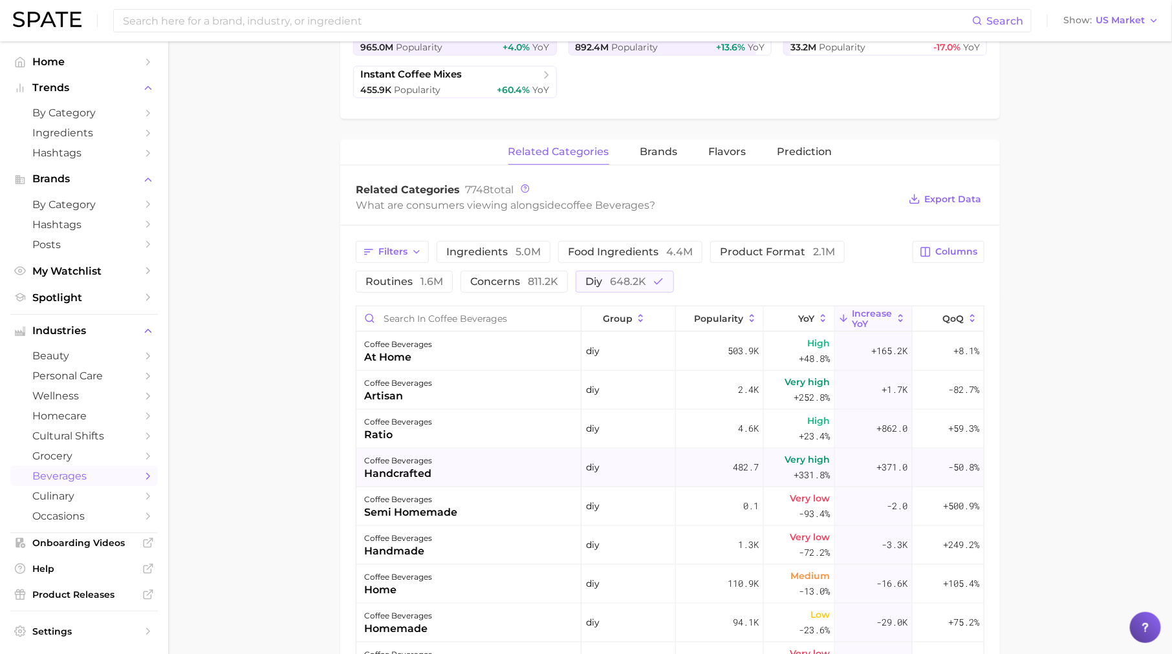
click at [436, 459] on div "coffee beverages handcrafted" at bounding box center [468, 468] width 225 height 39
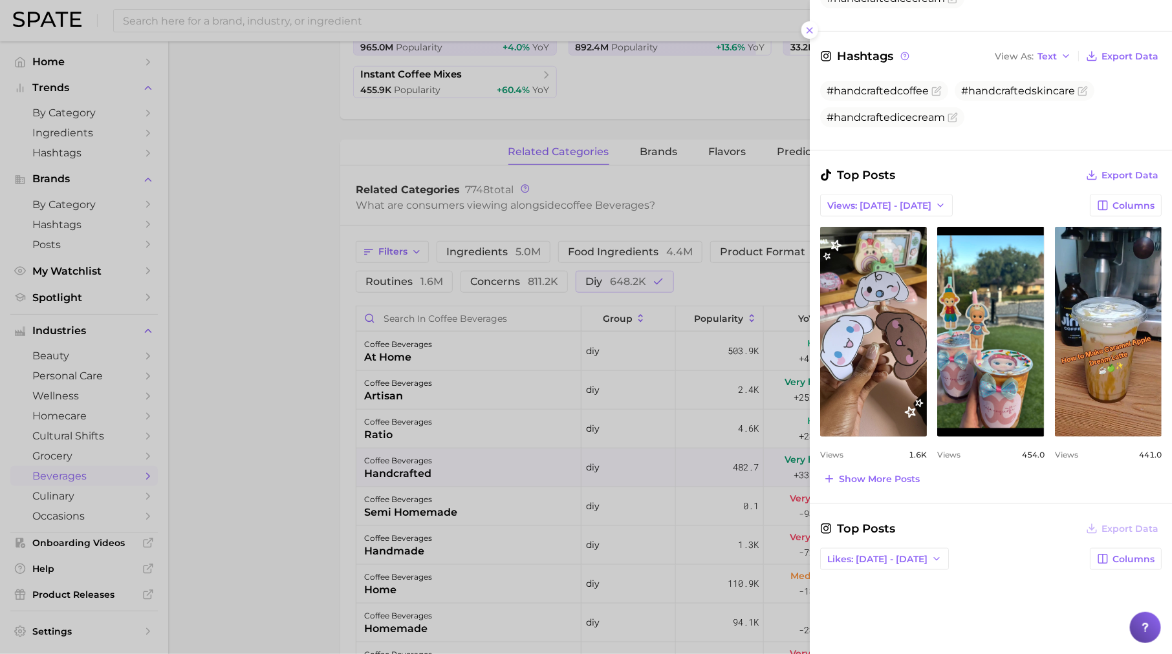
scroll to position [361, 0]
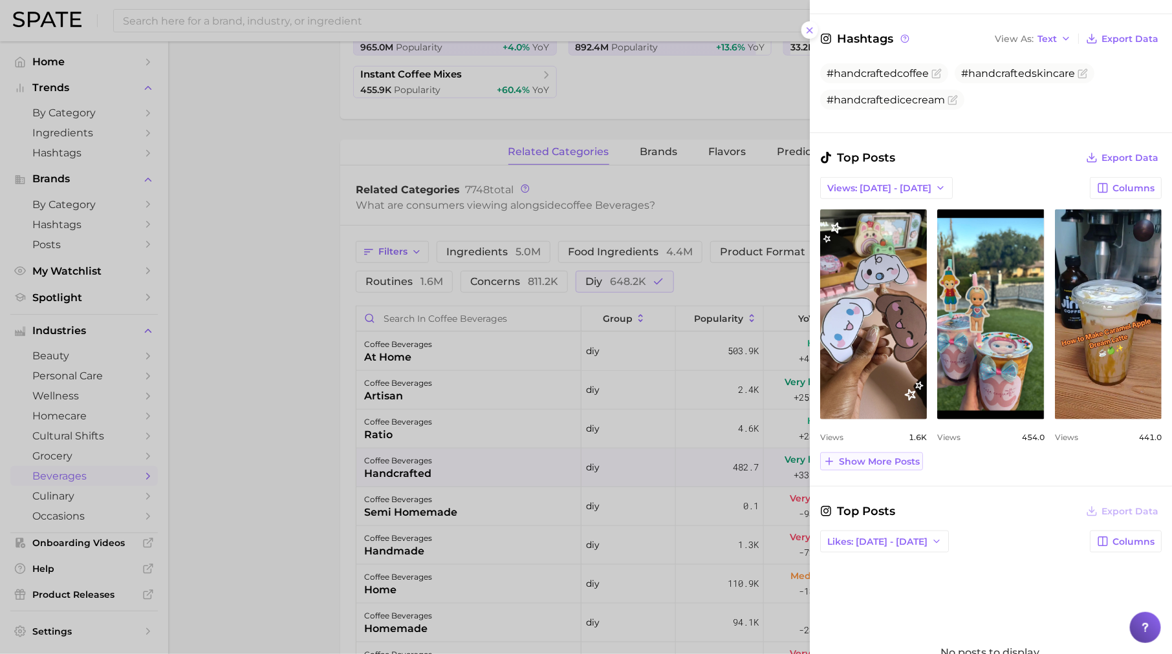
click at [886, 462] on span "Show more posts" at bounding box center [879, 462] width 81 height 11
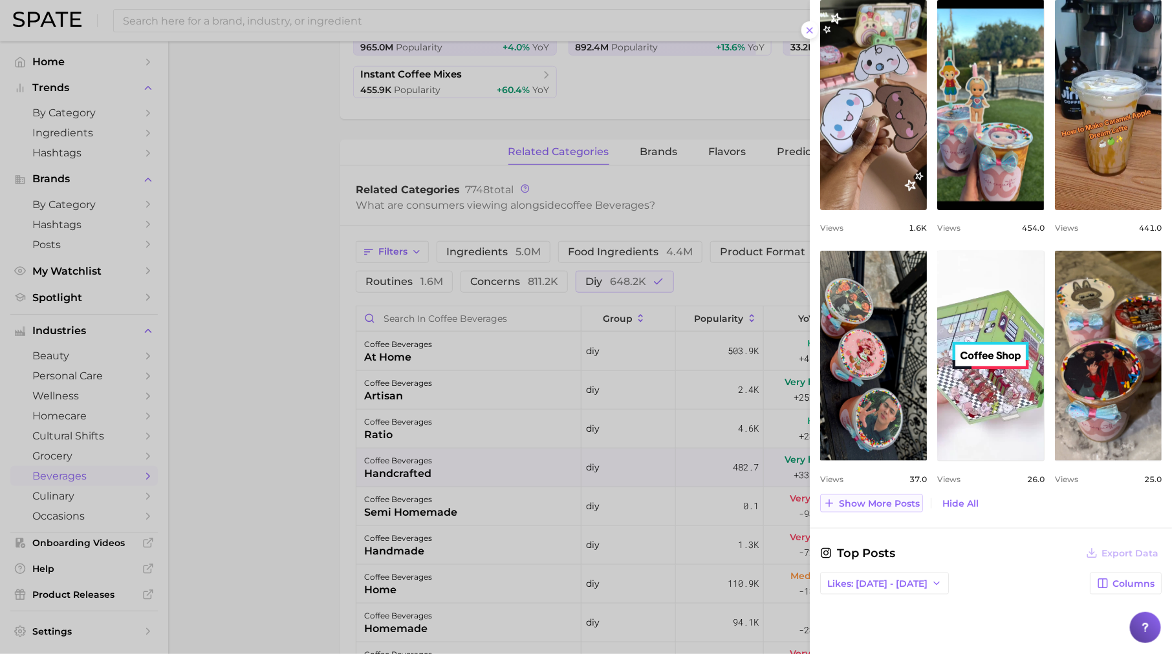
scroll to position [572, 0]
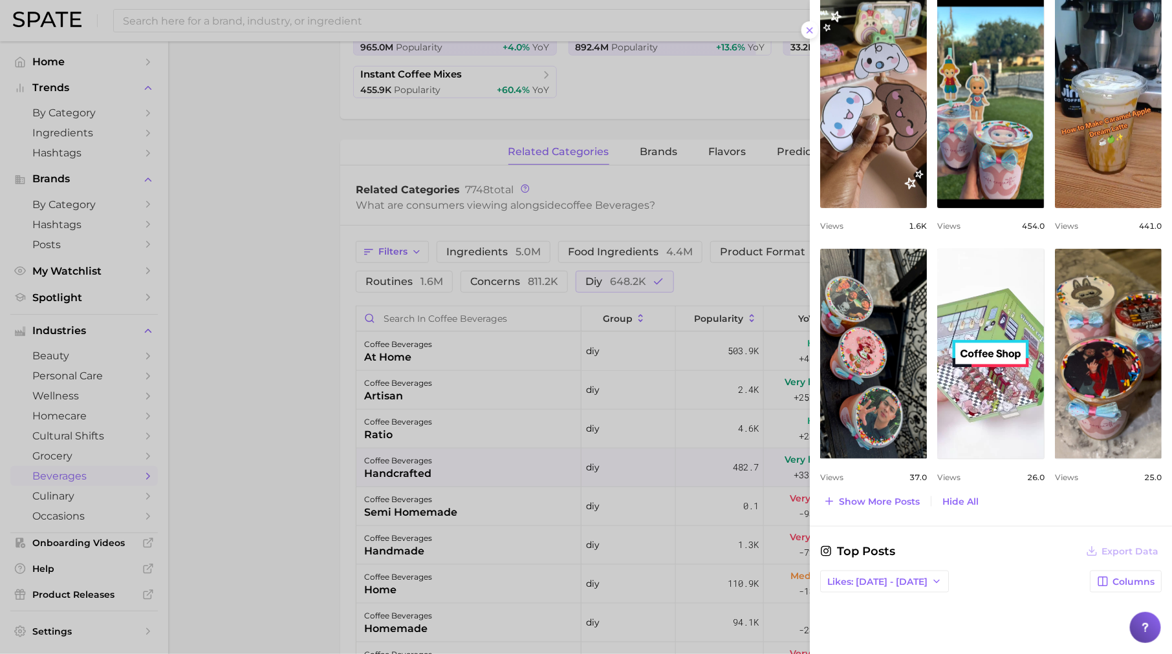
click at [615, 372] on div at bounding box center [586, 327] width 1172 height 654
